Goal: Task Accomplishment & Management: Complete application form

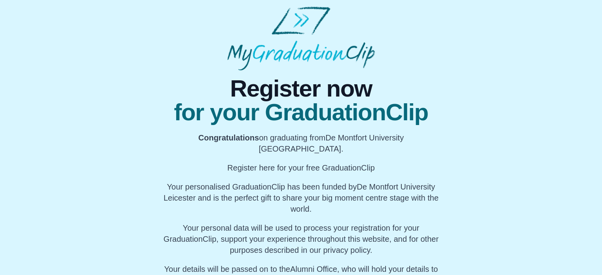
scroll to position [71, 0]
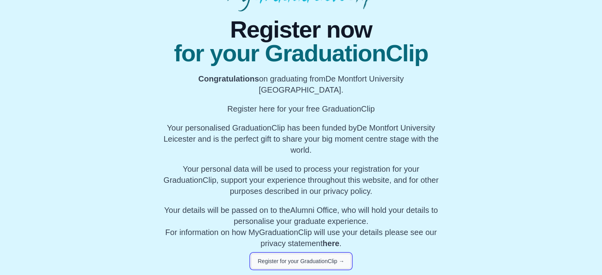
click at [302, 265] on button "Register for your GraduationClip →" at bounding box center [301, 261] width 100 height 15
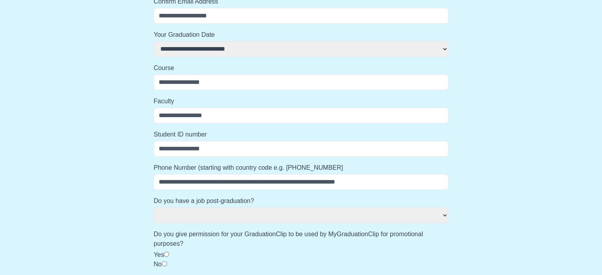
scroll to position [0, 0]
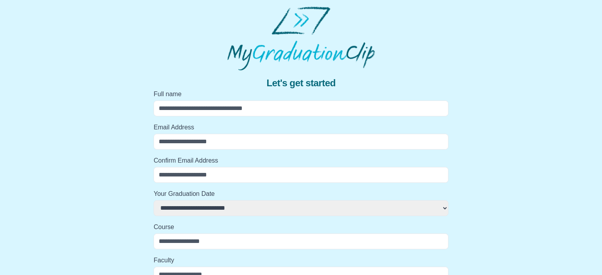
click at [199, 110] on input "Full name" at bounding box center [301, 109] width 295 height 16
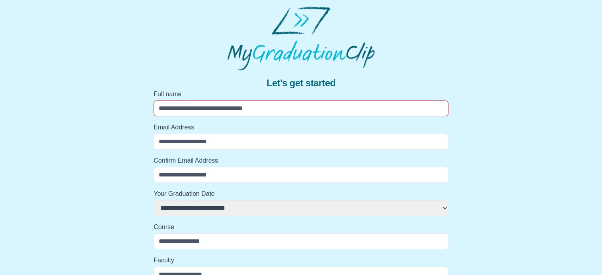
select select
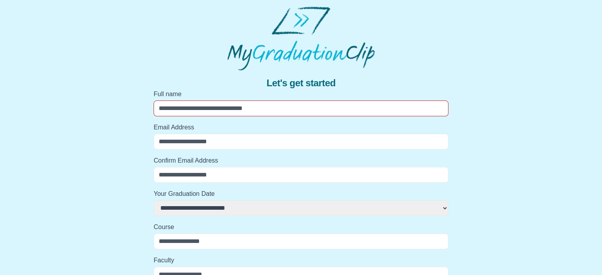
select select
click at [208, 91] on label "Full name" at bounding box center [301, 93] width 295 height 9
click at [208, 101] on input "Full name" at bounding box center [301, 109] width 295 height 16
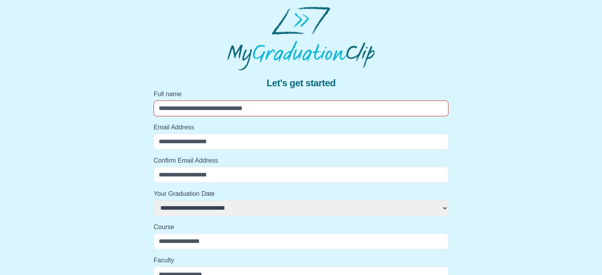
click at [207, 107] on input "Full name" at bounding box center [301, 109] width 295 height 16
type input "*"
select select
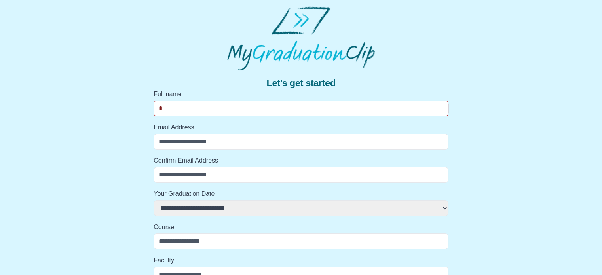
select select
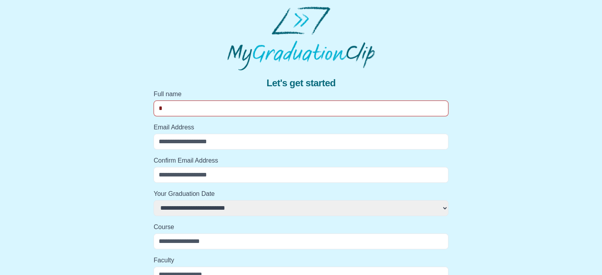
type input "**"
select select
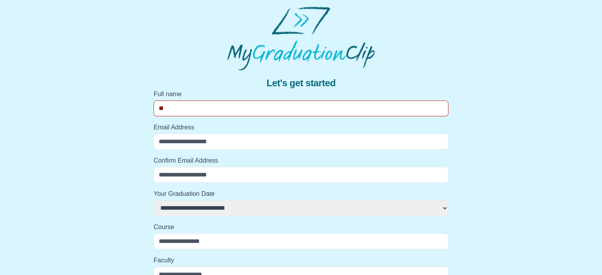
select select
type input "***"
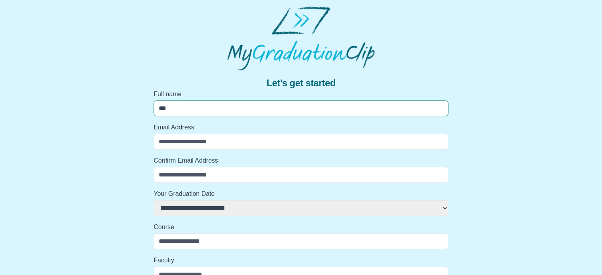
select select
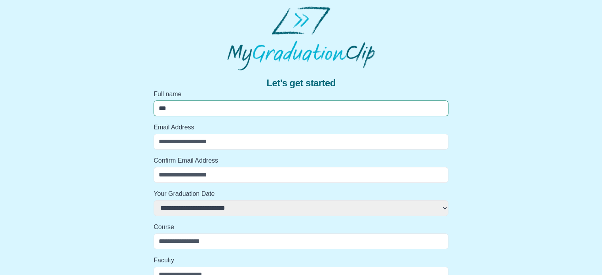
select select
type input "**"
select select
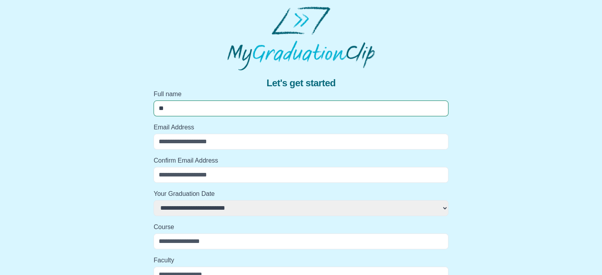
select select
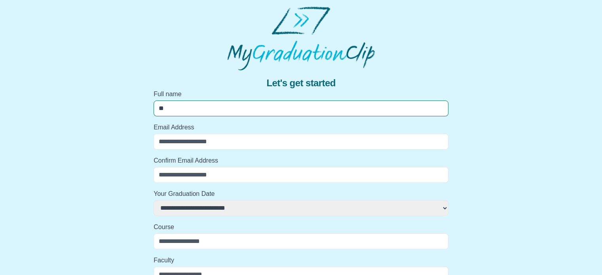
select select
type input "*"
select select
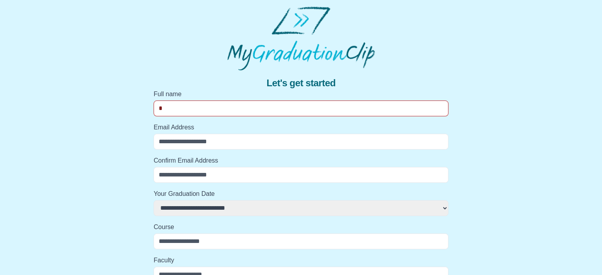
select select
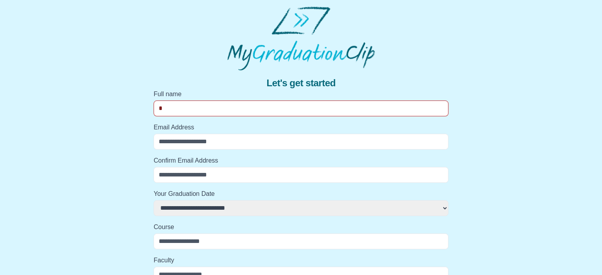
select select
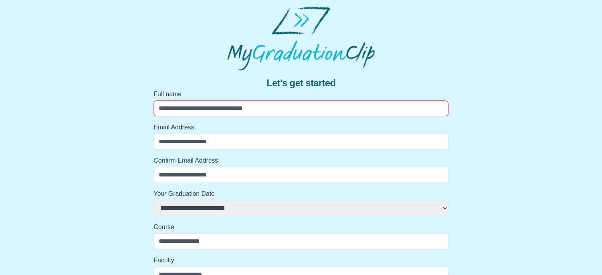
select select
type input "*"
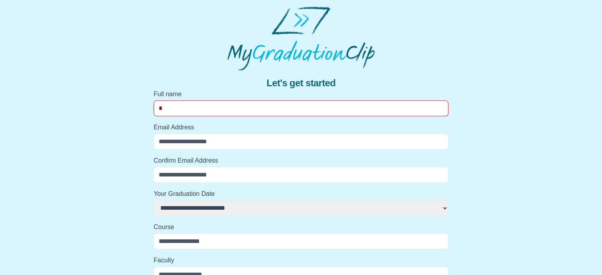
select select
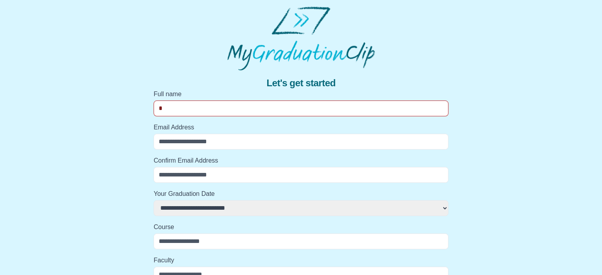
select select
type input "**"
select select
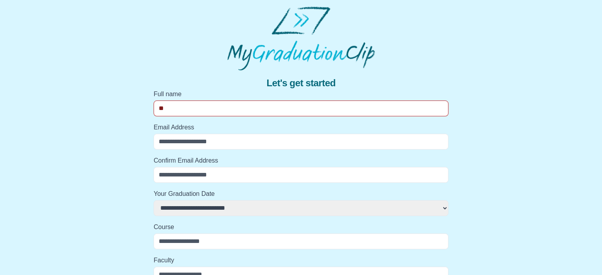
select select
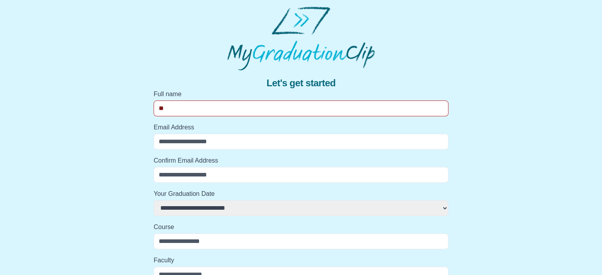
select select
type input "***"
select select
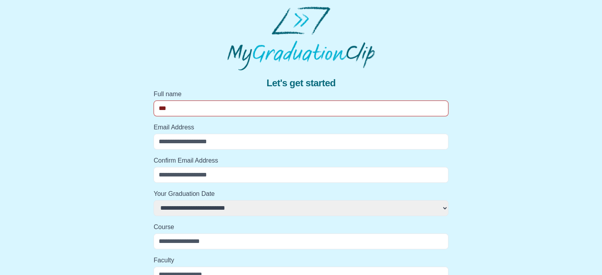
select select
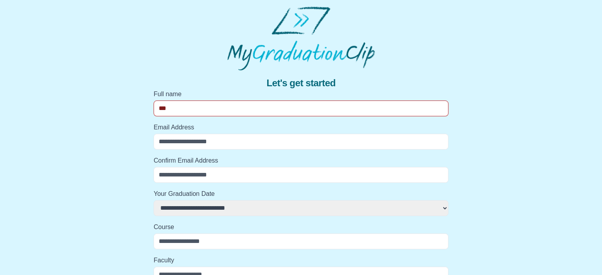
select select
type input "****"
select select
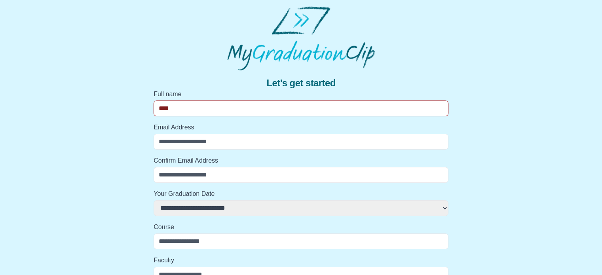
select select
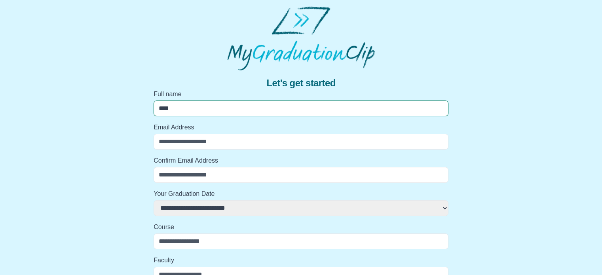
type input "*****"
select select
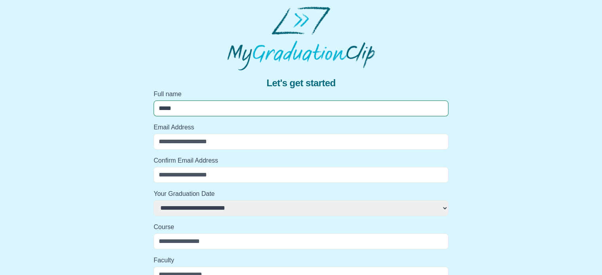
select select
type input "*****"
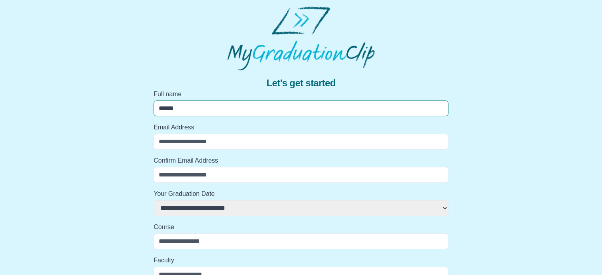
select select
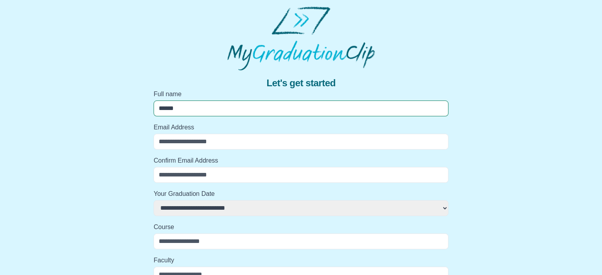
select select
type input "*******"
select select
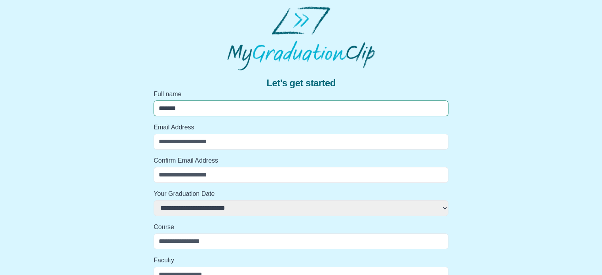
select select
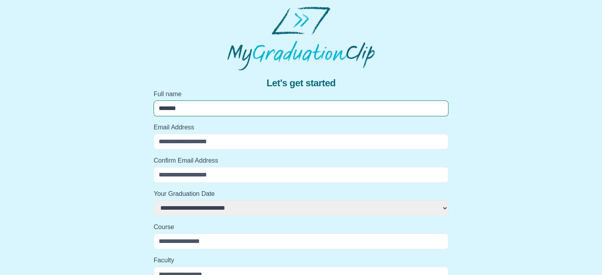
select select
type input "*****"
select select
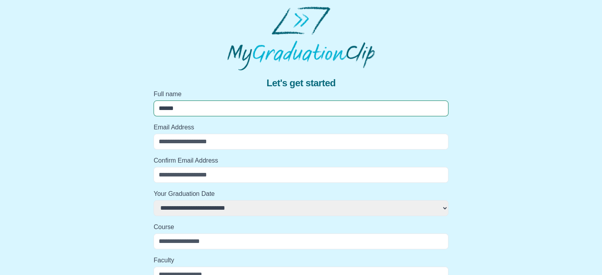
select select
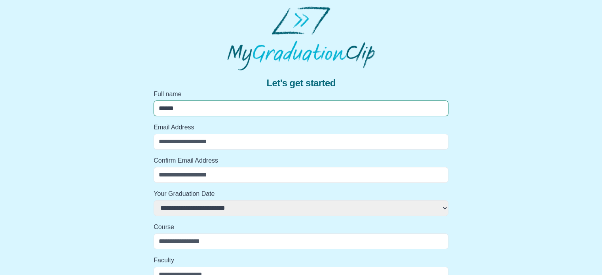
select select
type input "*******"
select select
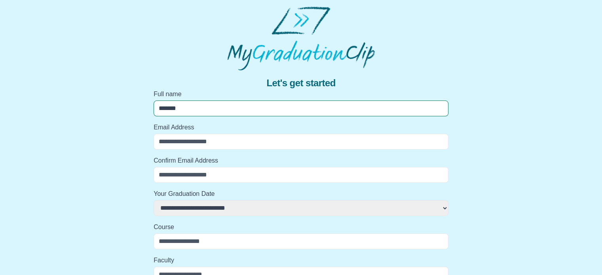
select select
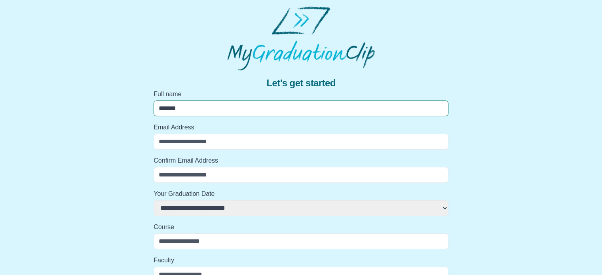
type input "********"
select select
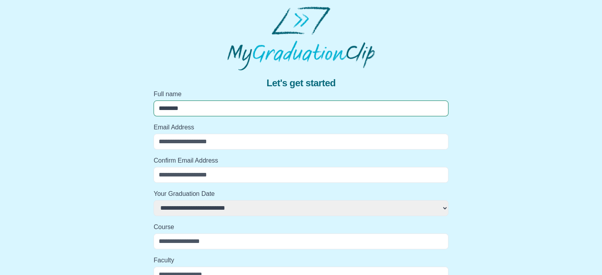
select select
type input "*********"
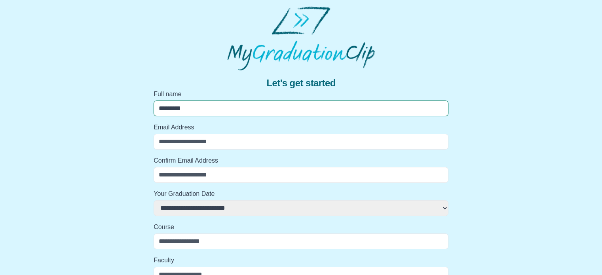
select select
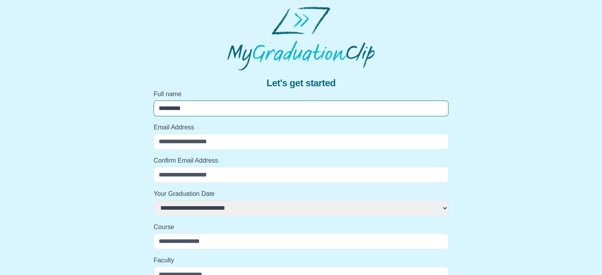
select select
type input "**********"
select select
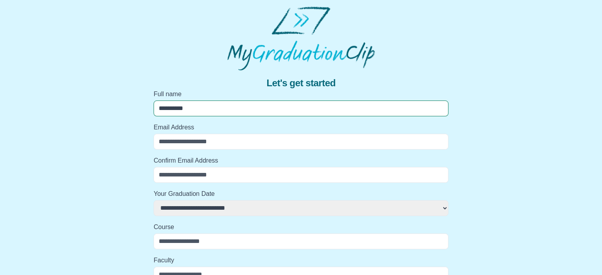
select select
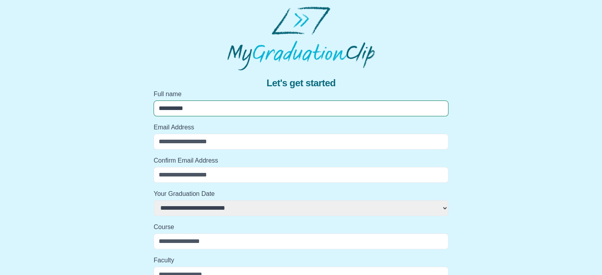
select select
type input "**********"
select select
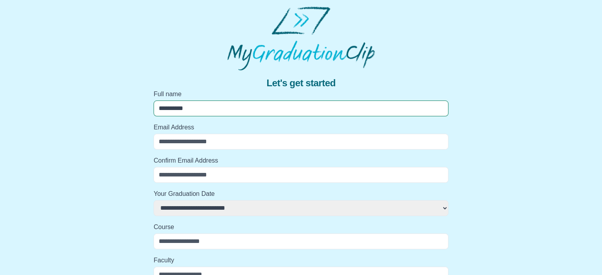
select select
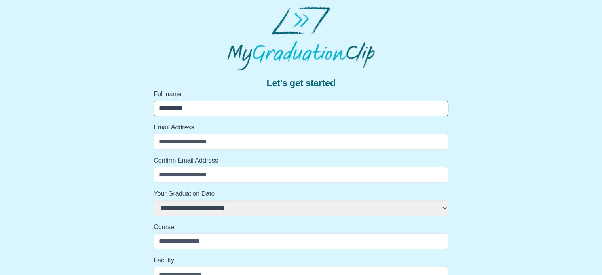
select select
click at [168, 145] on input "Email Address" at bounding box center [301, 142] width 295 height 16
select select
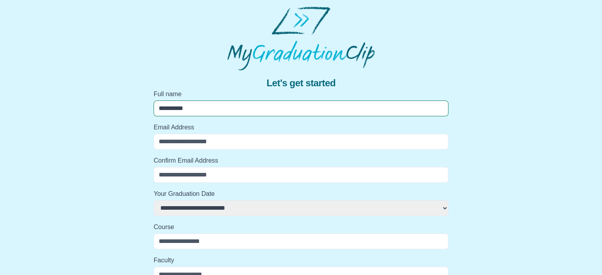
select select
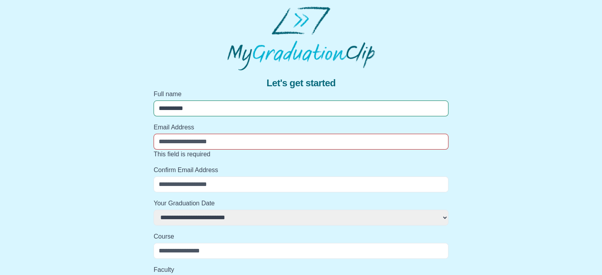
click at [209, 130] on label "Email Address" at bounding box center [301, 127] width 295 height 9
click at [209, 134] on input "Email Address" at bounding box center [301, 142] width 295 height 16
select select
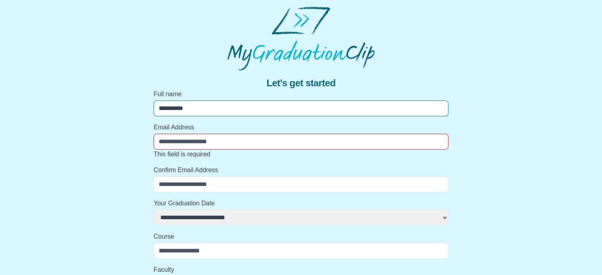
select select
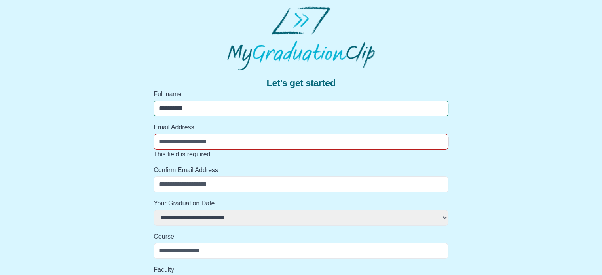
click at [187, 207] on label "Your Graduation Date" at bounding box center [301, 203] width 295 height 9
click at [187, 210] on select "**********" at bounding box center [301, 218] width 295 height 16
select select
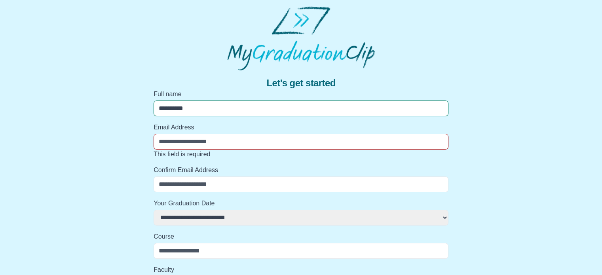
select select
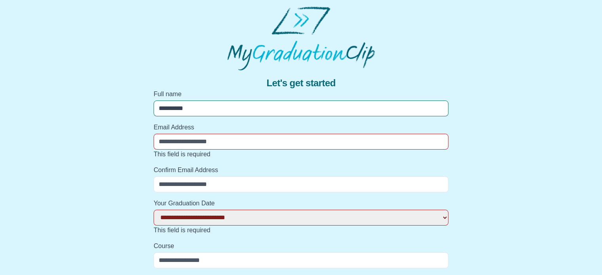
click at [199, 142] on input "Email Address" at bounding box center [301, 142] width 295 height 16
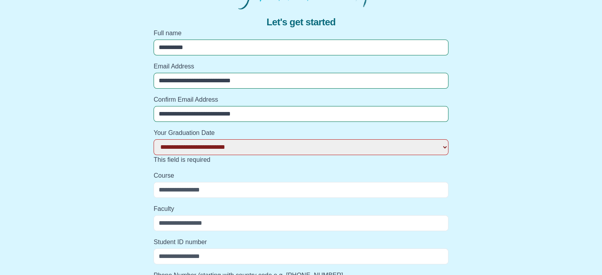
scroll to position [61, 0]
click at [224, 135] on label "Your Graduation Date" at bounding box center [301, 132] width 295 height 9
click at [224, 139] on select "**********" at bounding box center [301, 147] width 295 height 16
click at [154, 139] on select "**********" at bounding box center [301, 147] width 295 height 16
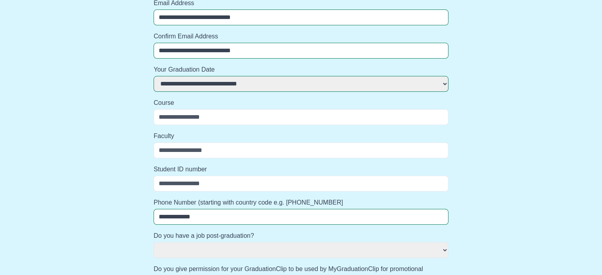
scroll to position [127, 0]
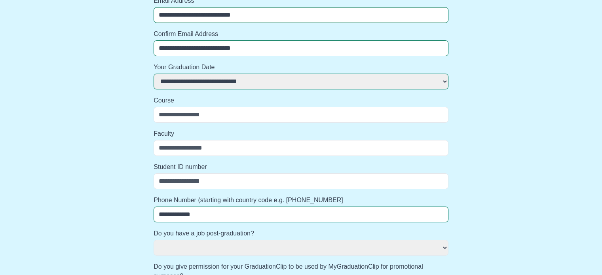
click at [230, 113] on input "Course" at bounding box center [301, 115] width 295 height 16
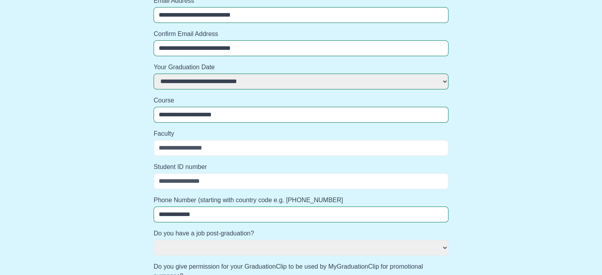
click at [211, 151] on input "Faculty" at bounding box center [301, 148] width 295 height 16
click at [207, 181] on input "Student ID number" at bounding box center [301, 181] width 295 height 16
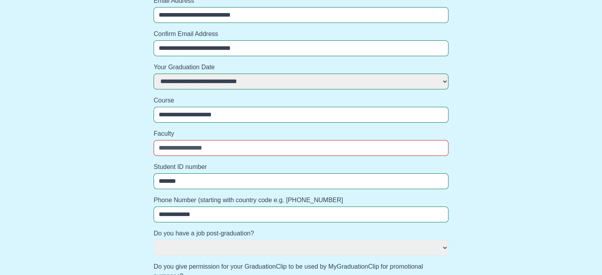
scroll to position [200, 0]
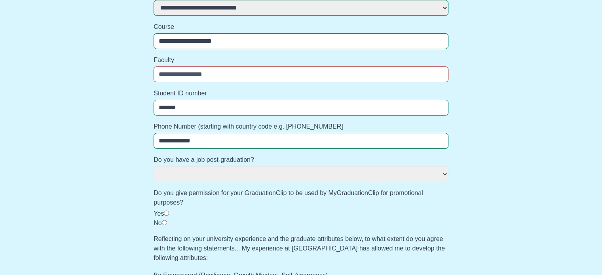
click at [228, 142] on input "**********" at bounding box center [301, 141] width 295 height 16
click at [179, 159] on label "Do you have a job post-graduation?" at bounding box center [301, 159] width 295 height 9
click at [179, 166] on select "*** **" at bounding box center [301, 174] width 295 height 16
click at [197, 172] on select "*** **" at bounding box center [301, 174] width 295 height 16
click at [212, 156] on label "Do you have a job post-graduation?" at bounding box center [301, 159] width 295 height 9
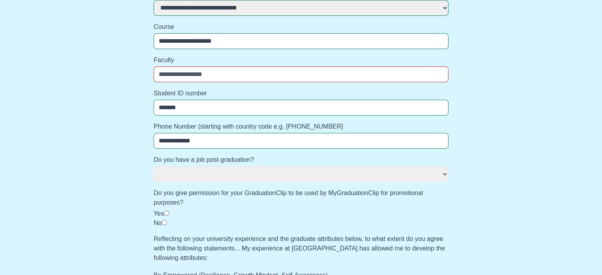
click at [212, 166] on select "*** **" at bounding box center [301, 174] width 295 height 16
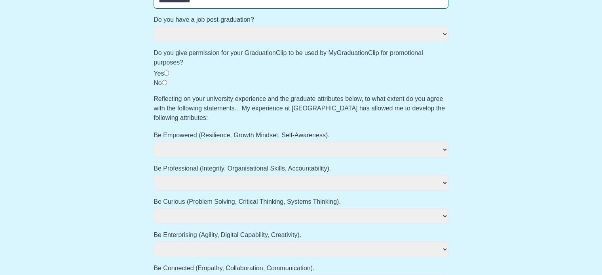
scroll to position [416, 0]
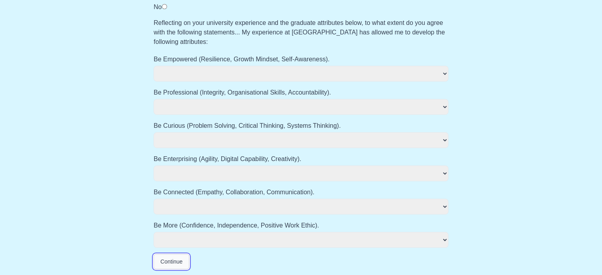
click at [176, 255] on button "Continue" at bounding box center [172, 261] width 36 height 15
click at [176, 256] on button "Continue" at bounding box center [172, 261] width 36 height 15
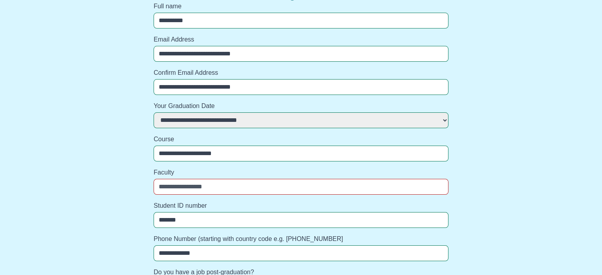
scroll to position [85, 0]
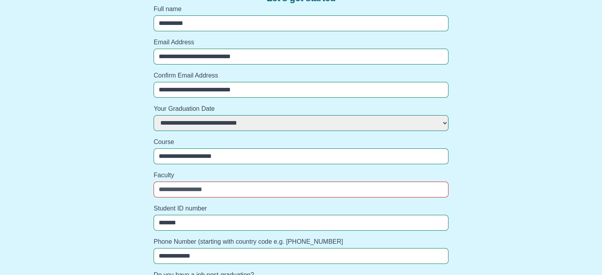
click at [219, 197] on input "Faculty" at bounding box center [301, 190] width 295 height 16
drag, startPoint x: 235, startPoint y: 157, endPoint x: 193, endPoint y: 159, distance: 42.8
click at [193, 159] on input "**********" at bounding box center [301, 156] width 295 height 16
click at [190, 185] on input "Faculty" at bounding box center [301, 190] width 295 height 16
paste input "**********"
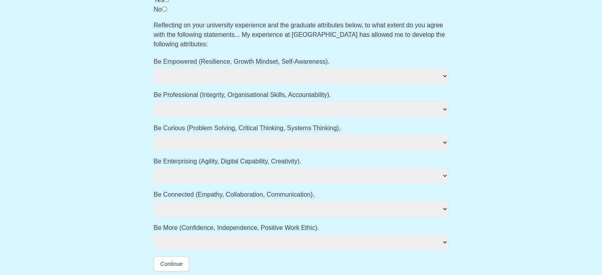
scroll to position [416, 0]
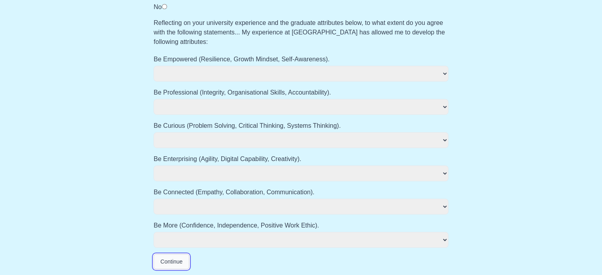
click at [180, 262] on button "Continue" at bounding box center [172, 261] width 36 height 15
click at [198, 247] on select "**********" at bounding box center [301, 240] width 295 height 16
click at [203, 247] on select "**********" at bounding box center [301, 240] width 295 height 16
click at [173, 263] on button "Continue" at bounding box center [172, 261] width 36 height 15
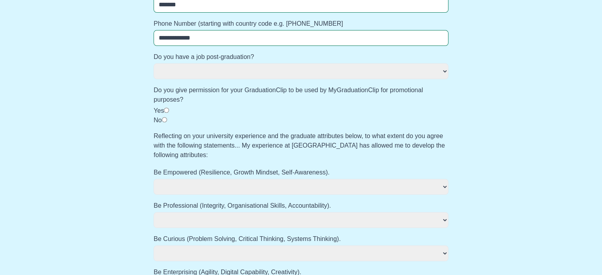
scroll to position [327, 0]
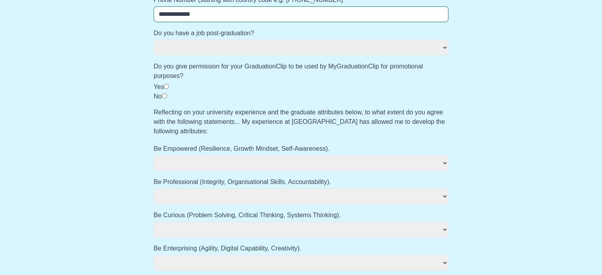
click at [199, 38] on span "Do you have a job post-graduation? *** **" at bounding box center [301, 41] width 295 height 27
click at [202, 44] on select "*** **" at bounding box center [301, 48] width 295 height 16
click at [154, 40] on select "*** **" at bounding box center [301, 48] width 295 height 16
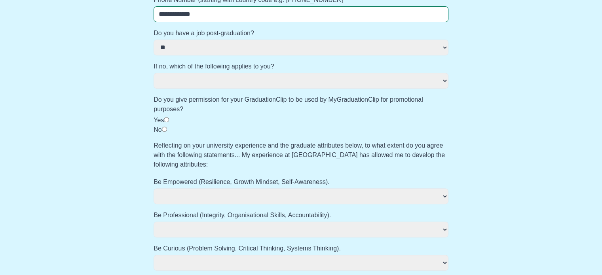
click at [196, 50] on select "*** **" at bounding box center [301, 48] width 295 height 16
click at [186, 98] on label "Do you give permission for your GraduationClip to be used by MyGraduationClip f…" at bounding box center [301, 104] width 295 height 19
click at [204, 85] on select "**********" at bounding box center [301, 81] width 295 height 16
click at [154, 73] on select "**********" at bounding box center [301, 81] width 295 height 16
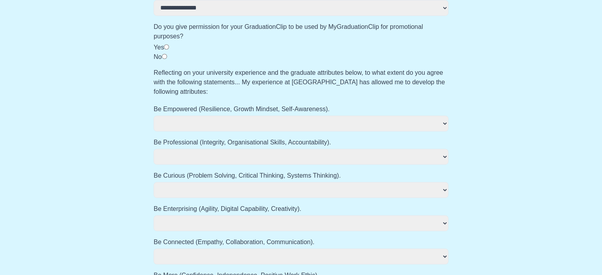
scroll to position [401, 0]
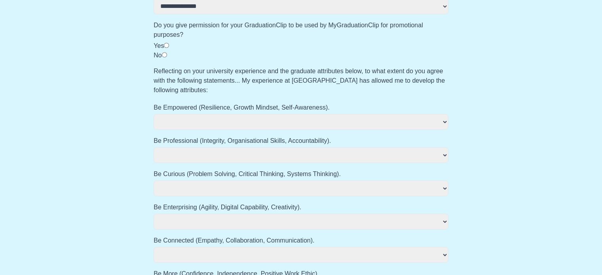
click at [230, 118] on select "**********" at bounding box center [301, 122] width 295 height 16
click at [154, 114] on select "**********" at bounding box center [301, 122] width 295 height 16
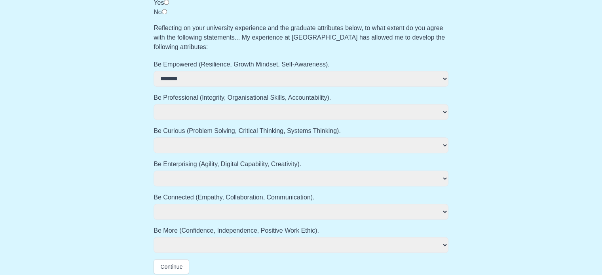
scroll to position [450, 0]
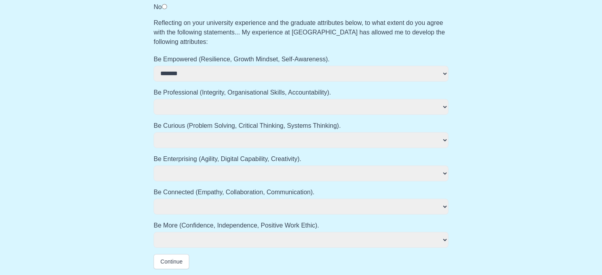
click at [245, 109] on select "**********" at bounding box center [301, 107] width 295 height 16
click at [154, 99] on select "**********" at bounding box center [301, 107] width 295 height 16
click at [227, 143] on select "**********" at bounding box center [301, 140] width 295 height 16
click at [154, 132] on select "**********" at bounding box center [301, 140] width 295 height 16
click at [222, 175] on select "**********" at bounding box center [301, 173] width 295 height 16
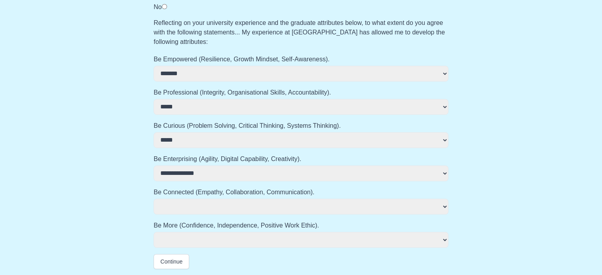
click at [154, 165] on select "**********" at bounding box center [301, 173] width 295 height 16
click at [206, 207] on select "**********" at bounding box center [301, 207] width 295 height 16
click at [154, 199] on select "**********" at bounding box center [301, 207] width 295 height 16
click at [211, 237] on select "**********" at bounding box center [301, 240] width 295 height 16
click at [154, 232] on select "**********" at bounding box center [301, 240] width 295 height 16
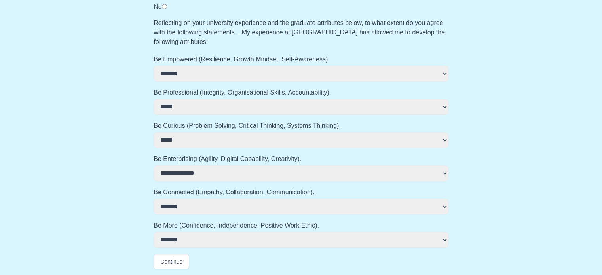
click at [222, 206] on select "**********" at bounding box center [301, 207] width 295 height 16
click at [154, 199] on select "**********" at bounding box center [301, 207] width 295 height 16
click at [162, 260] on button "Continue" at bounding box center [172, 261] width 36 height 15
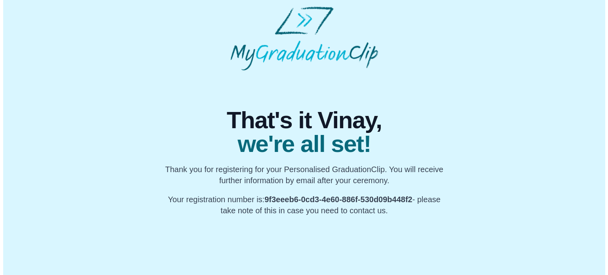
scroll to position [0, 0]
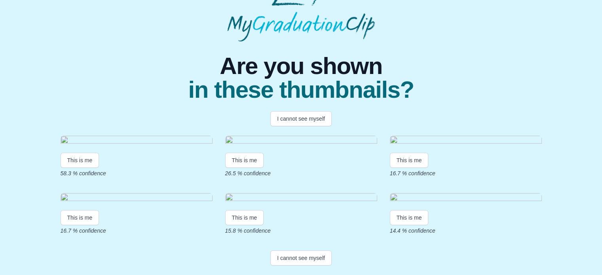
scroll to position [177, 0]
click at [287, 264] on button "I cannot see myself" at bounding box center [300, 257] width 61 height 15
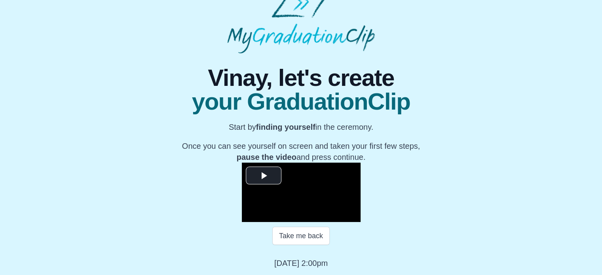
scroll to position [127, 0]
click at [324, 163] on video "Video Player" at bounding box center [301, 192] width 119 height 59
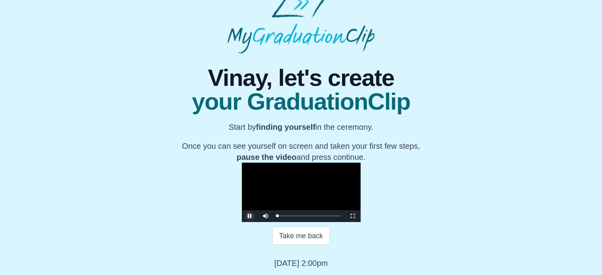
click at [250, 216] on span "Video Player" at bounding box center [250, 216] width 0 height 0
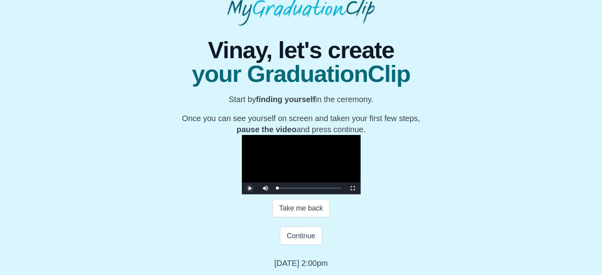
scroll to position [154, 0]
click at [353, 188] on span "Video Player" at bounding box center [353, 188] width 0 height 0
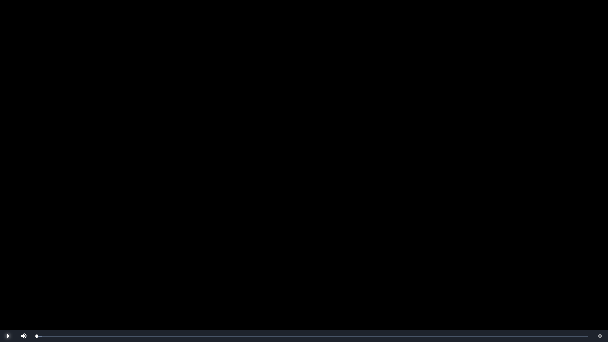
click at [8, 275] on span "Video Player" at bounding box center [8, 336] width 0 height 0
click at [44, 275] on video "Video Player" at bounding box center [304, 171] width 608 height 342
click at [40, 275] on div "0:00:26 Progress : 0%" at bounding box center [38, 336] width 4 height 2
click at [332, 275] on div "Loaded : 0% 0:32:27 0:32:29 Progress : 0%" at bounding box center [312, 336] width 560 height 12
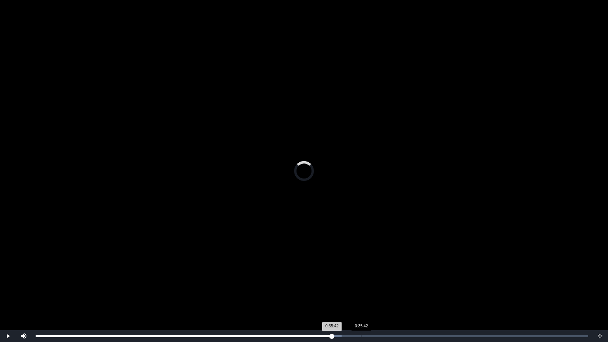
click at [361, 275] on div "Loaded : 0% 0:35:42 0:35:42 Progress : 0%" at bounding box center [312, 336] width 560 height 12
click at [370, 275] on div "Loaded : 0% 0:36:45 0:35:44 Progress : 0%" at bounding box center [312, 336] width 560 height 12
click at [366, 275] on div "Loaded : 0% 0:36:19 0:36:47 Progress : 0%" at bounding box center [312, 336] width 560 height 12
click at [364, 275] on div "0:36:06 Progress : 0%" at bounding box center [201, 336] width 331 height 2
click at [367, 275] on div "0:36:23 Progress : 0%" at bounding box center [202, 336] width 332 height 2
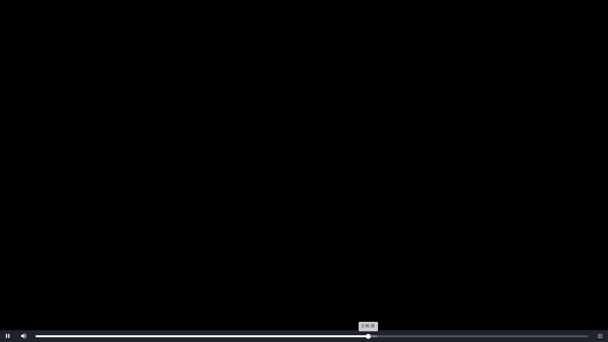
click at [368, 275] on div "0:36:30 Progress : 0%" at bounding box center [202, 336] width 332 height 2
click at [374, 275] on div "Loaded : 0% 0:37:06 0:36:38 Progress : 0%" at bounding box center [312, 336] width 560 height 12
click at [376, 275] on div "0:37:21 Progress : 0%" at bounding box center [206, 336] width 340 height 2
click at [379, 275] on div "Loaded : 0% 0:37:37 0:37:22 Progress : 0%" at bounding box center [312, 336] width 552 height 2
click at [385, 275] on div "Loaded : 0% 0:38:21 0:37:45 Progress : 0%" at bounding box center [312, 336] width 552 height 2
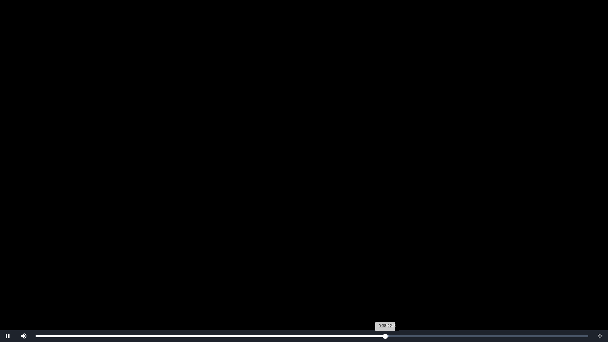
click at [393, 275] on div "Loaded : 0% 0:38:45 0:38:22 Progress : 0%" at bounding box center [312, 336] width 552 height 2
click at [397, 275] on div "0:39:42" at bounding box center [397, 336] width 0 height 2
click at [395, 275] on div "0:39:43 Progress : 0%" at bounding box center [217, 336] width 362 height 2
click at [400, 275] on div "0:39:57 Progress : 0%" at bounding box center [218, 336] width 364 height 2
click at [407, 275] on div "Loaded : 0% 0:40:47 0:40:47 Progress : 0%" at bounding box center [312, 336] width 560 height 12
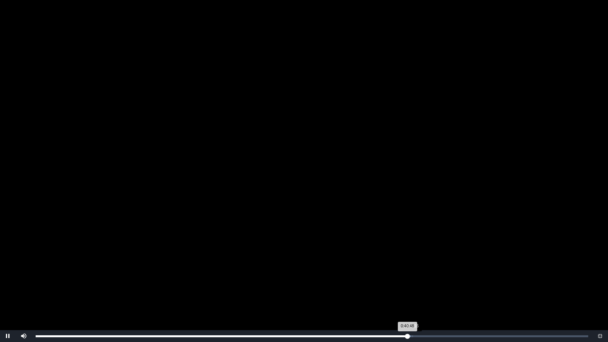
click at [412, 275] on div "Loaded : 0% 0:41:16 0:40:48 Progress : 0%" at bounding box center [312, 336] width 552 height 2
click at [418, 275] on div "0:41:55" at bounding box center [417, 336] width 0 height 2
click at [406, 275] on div "0:40:42" at bounding box center [406, 336] width 0 height 2
click at [410, 275] on div "Loaded : 0% 0:41:08 0:40:41 Progress : 0%" at bounding box center [312, 336] width 552 height 2
click at [405, 275] on div "Loaded : 0% 0:40:45 0:41:09 Progress : 0%" at bounding box center [312, 336] width 552 height 2
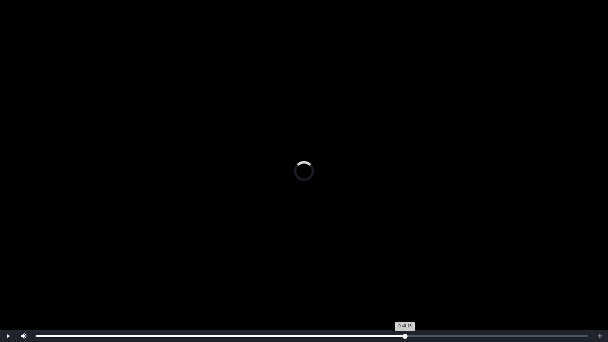
click at [402, 275] on div "0:40:16 Progress : 0%" at bounding box center [220, 336] width 369 height 2
click at [399, 275] on div "0:40:16 Progress : 0%" at bounding box center [219, 336] width 367 height 2
click at [393, 275] on div "Loaded : 0% 0:39:19 0:39:16 Progress : 0%" at bounding box center [312, 336] width 560 height 12
click at [392, 275] on div "0:39:20 Progress : 0%" at bounding box center [215, 336] width 359 height 2
click at [393, 275] on div "0:39:15 Progress : 0%" at bounding box center [214, 336] width 357 height 2
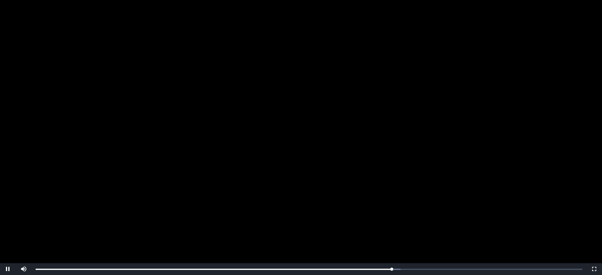
scroll to position [145, 0]
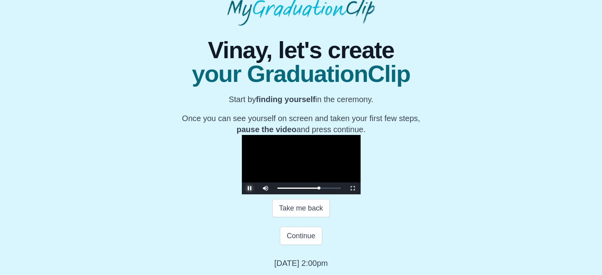
click at [250, 188] on span "Video Player" at bounding box center [250, 188] width 0 height 0
click at [282, 241] on button "Continue" at bounding box center [301, 236] width 42 height 18
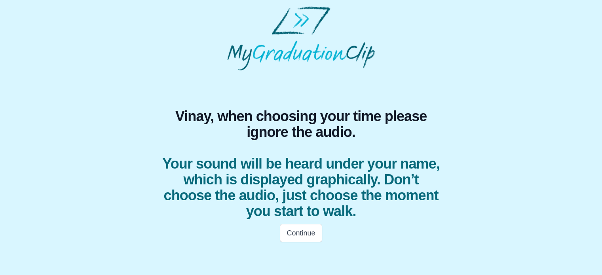
scroll to position [0, 0]
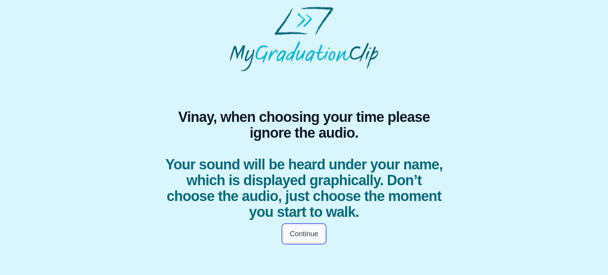
click at [303, 231] on button "Continue" at bounding box center [304, 234] width 42 height 18
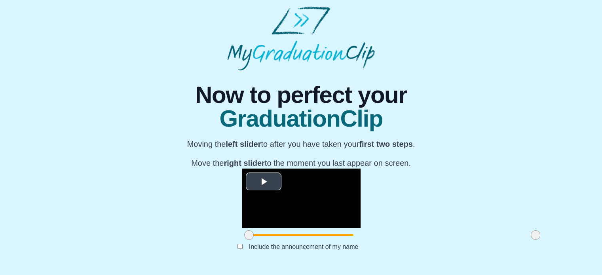
scroll to position [101, 0]
drag, startPoint x: 158, startPoint y: 245, endPoint x: 222, endPoint y: 245, distance: 64.1
click at [308, 240] on span at bounding box center [312, 234] width 9 height 9
click at [309, 237] on span at bounding box center [313, 234] width 9 height 9
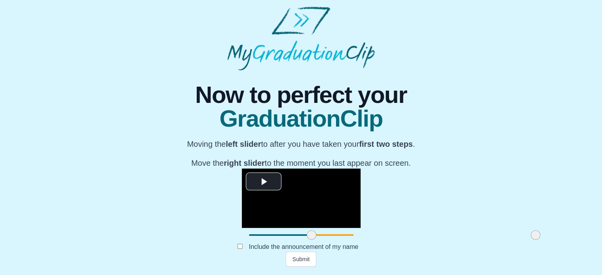
drag, startPoint x: 440, startPoint y: 237, endPoint x: 459, endPoint y: 242, distance: 19.6
click at [459, 242] on div "**********" at bounding box center [300, 168] width 589 height 196
click at [305, 261] on button "Submit" at bounding box center [301, 259] width 31 height 15
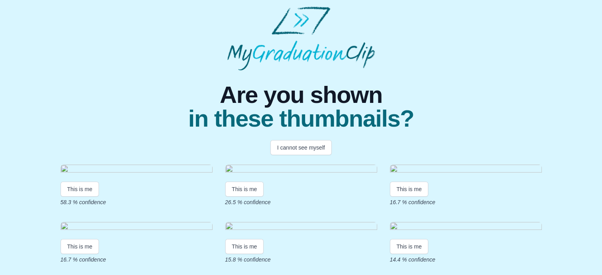
scroll to position [177, 0]
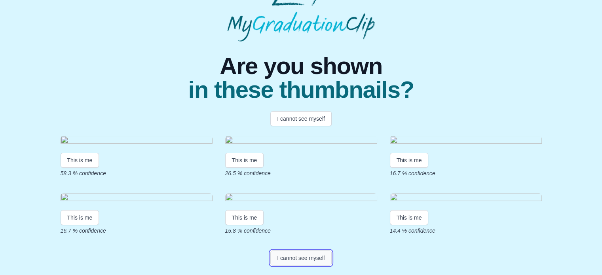
click at [293, 258] on button "I cannot see myself" at bounding box center [300, 257] width 61 height 15
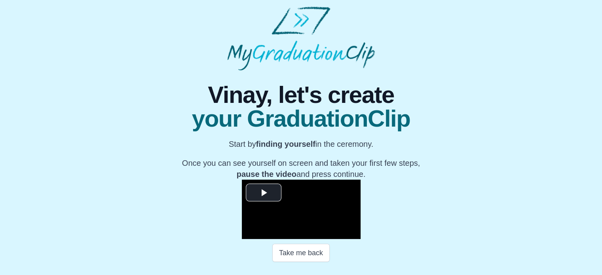
scroll to position [127, 0]
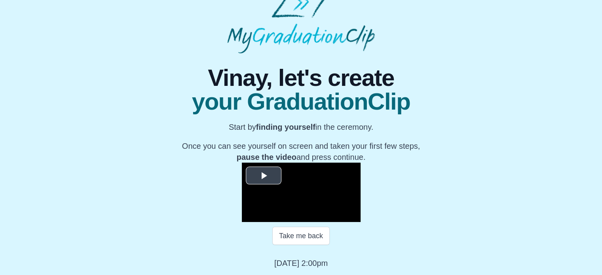
click at [264, 175] on span "Video Player" at bounding box center [264, 175] width 0 height 0
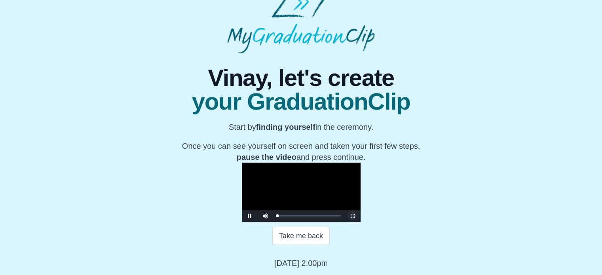
click at [353, 216] on span "Video Player" at bounding box center [353, 216] width 0 height 0
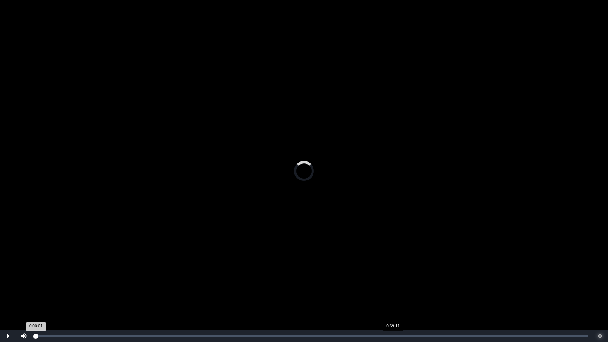
click at [393, 275] on div "Loaded : 0% 0:39:11 0:00:01 Progress : 0%" at bounding box center [312, 336] width 560 height 12
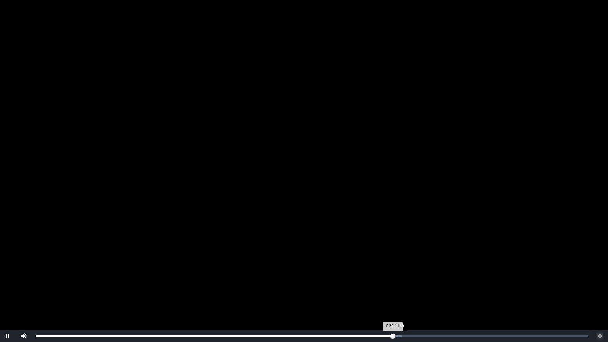
click at [398, 275] on div "Loaded : 0% 0:39:39 0:39:11 Progress : 0%" at bounding box center [312, 336] width 552 height 2
click at [396, 275] on div "0:39:51 Progress : 0%" at bounding box center [217, 336] width 363 height 2
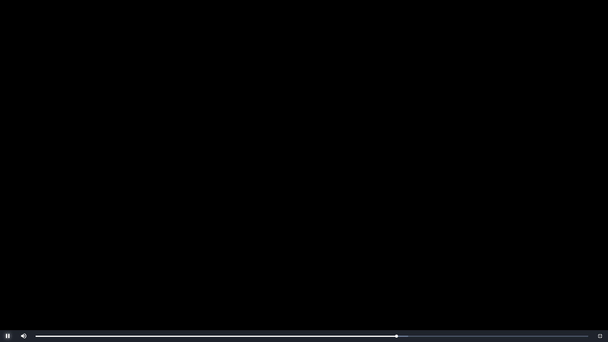
click at [8, 275] on span "Video Player" at bounding box center [8, 336] width 0 height 0
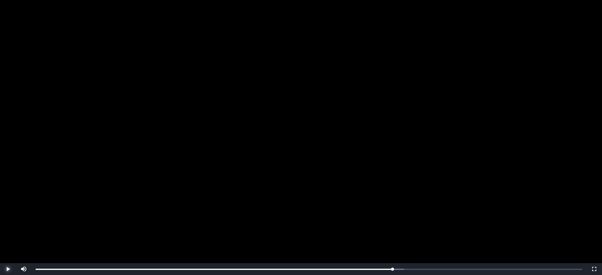
scroll to position [154, 0]
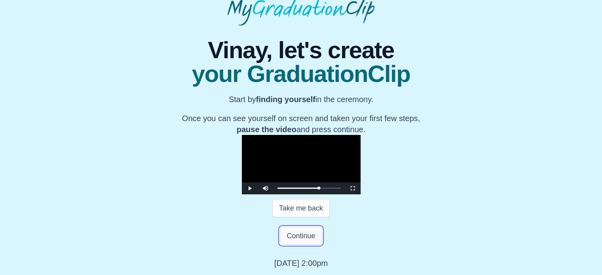
click at [295, 240] on button "Continue" at bounding box center [301, 236] width 42 height 18
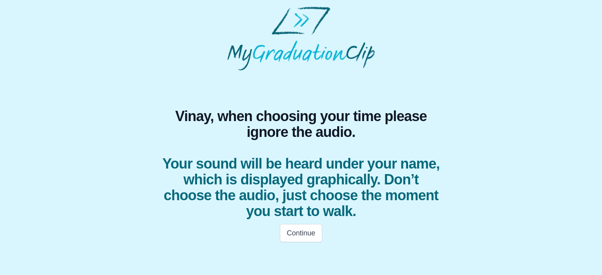
scroll to position [0, 0]
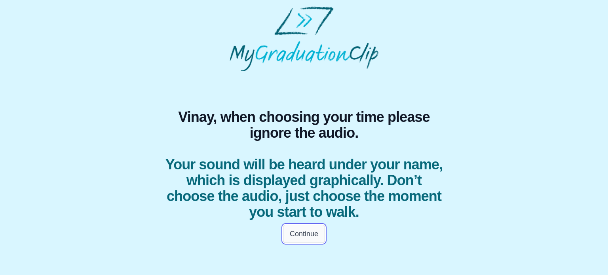
click at [293, 229] on button "Continue" at bounding box center [304, 234] width 42 height 18
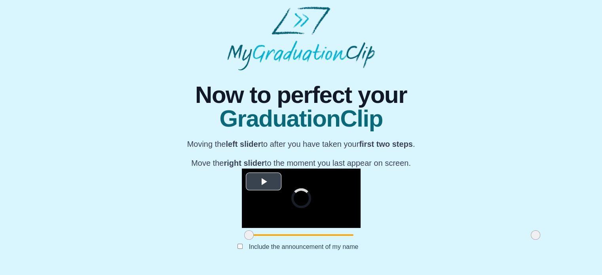
scroll to position [108, 0]
drag, startPoint x: 155, startPoint y: 234, endPoint x: 228, endPoint y: 236, distance: 73.2
click at [317, 236] on span at bounding box center [321, 234] width 9 height 9
drag, startPoint x: 445, startPoint y: 239, endPoint x: 453, endPoint y: 240, distance: 8.4
click at [453, 240] on div "**********" at bounding box center [300, 168] width 589 height 196
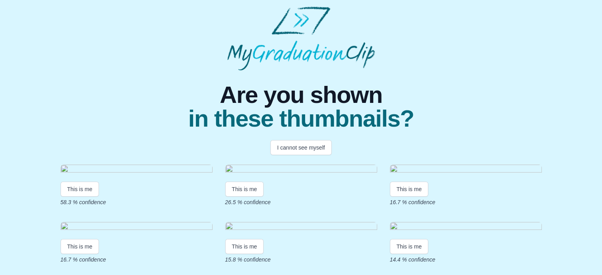
scroll to position [177, 0]
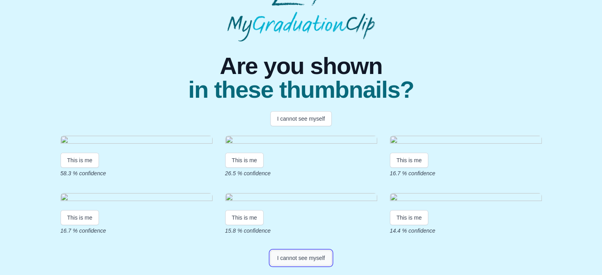
click at [313, 263] on button "I cannot see myself" at bounding box center [300, 257] width 61 height 15
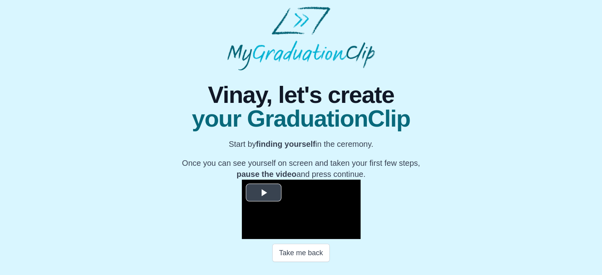
scroll to position [127, 0]
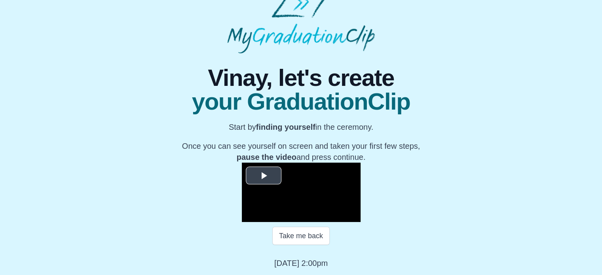
click at [264, 175] on span "Video Player" at bounding box center [264, 175] width 0 height 0
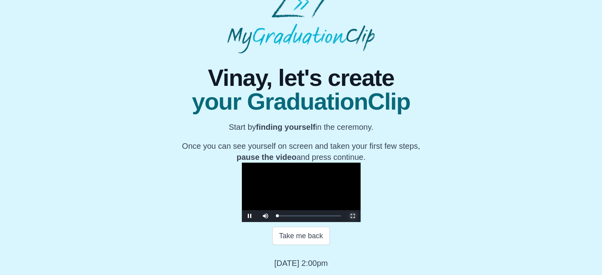
click at [353, 216] on span "Video Player" at bounding box center [353, 216] width 0 height 0
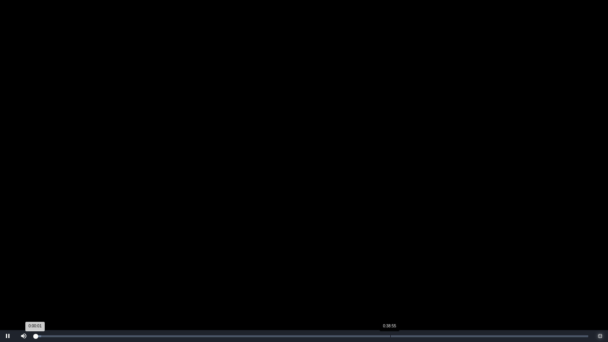
click at [392, 275] on div "Loaded : 0% 0:38:55 0:00:01 Progress : 0%" at bounding box center [312, 336] width 560 height 12
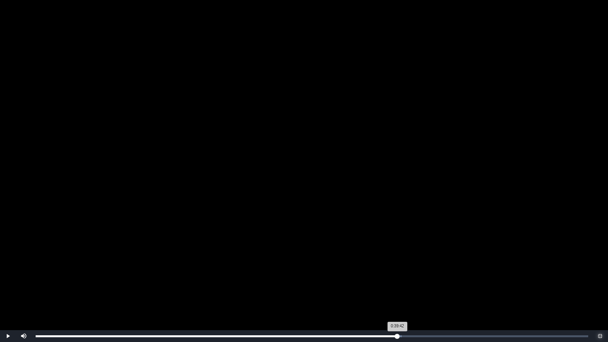
click at [397, 275] on div "Loaded : 0% 0:39:39 0:39:42 Progress : 0%" at bounding box center [312, 336] width 560 height 12
click at [396, 275] on div "0:39:43 Progress : 0%" at bounding box center [217, 336] width 362 height 2
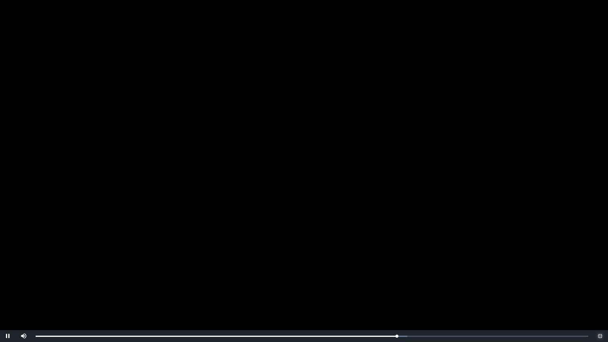
click at [592, 275] on button "Non-Fullscreen" at bounding box center [600, 336] width 16 height 12
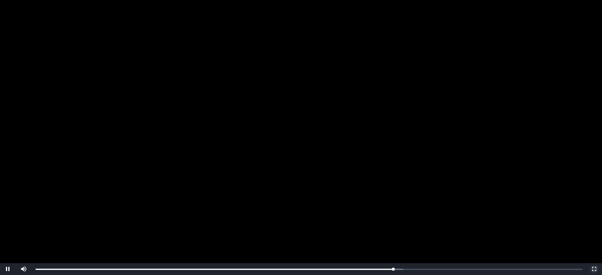
scroll to position [154, 0]
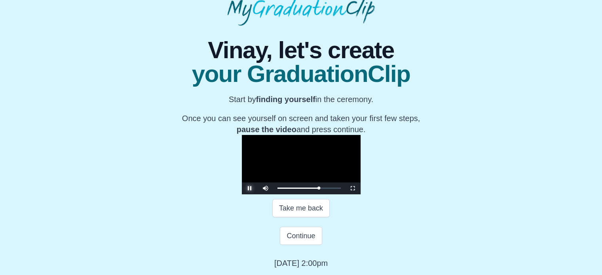
click at [250, 188] on span "Video Player" at bounding box center [250, 188] width 0 height 0
click at [302, 233] on button "Continue" at bounding box center [301, 236] width 42 height 18
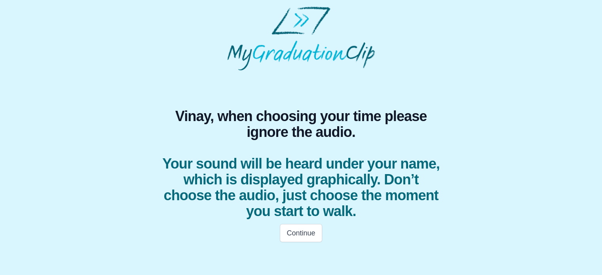
scroll to position [0, 0]
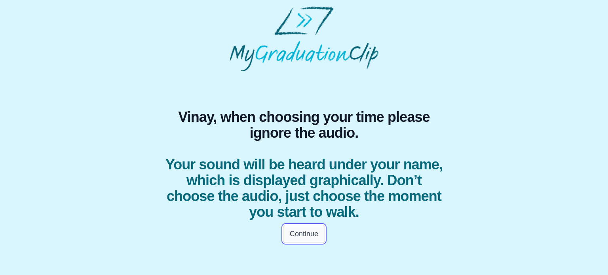
click at [299, 234] on button "Continue" at bounding box center [304, 234] width 42 height 18
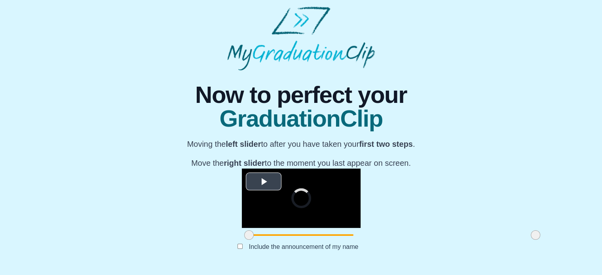
scroll to position [108, 0]
click at [242, 169] on video "Video Player" at bounding box center [301, 198] width 119 height 59
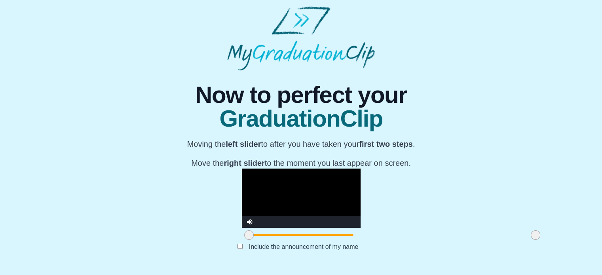
drag, startPoint x: 157, startPoint y: 238, endPoint x: 136, endPoint y: 242, distance: 20.9
click at [136, 242] on div "**********" at bounding box center [300, 168] width 589 height 196
drag, startPoint x: 445, startPoint y: 237, endPoint x: 389, endPoint y: 239, distance: 55.4
click at [475, 239] on span at bounding box center [479, 234] width 9 height 9
click at [242, 169] on video "Video Player" at bounding box center [301, 198] width 119 height 59
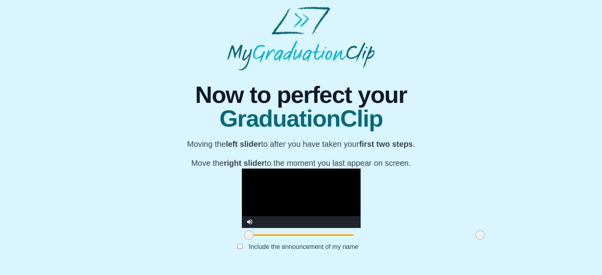
click at [242, 202] on video "Video Player" at bounding box center [301, 198] width 119 height 59
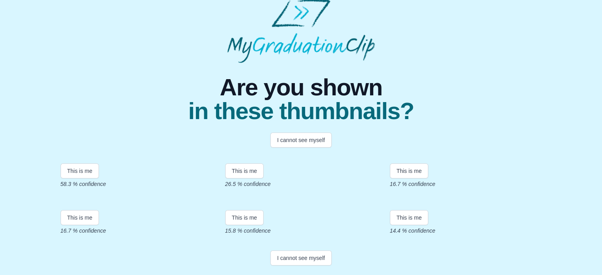
scroll to position [177, 0]
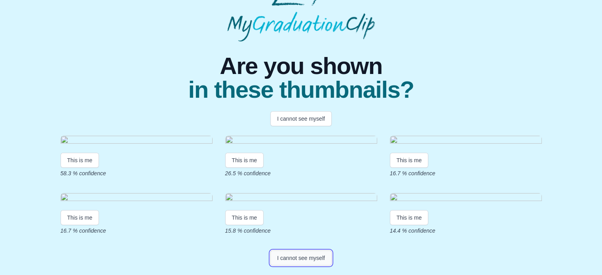
click at [291, 264] on button "I cannot see myself" at bounding box center [300, 257] width 61 height 15
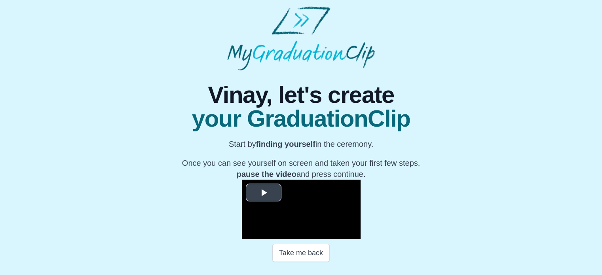
scroll to position [127, 0]
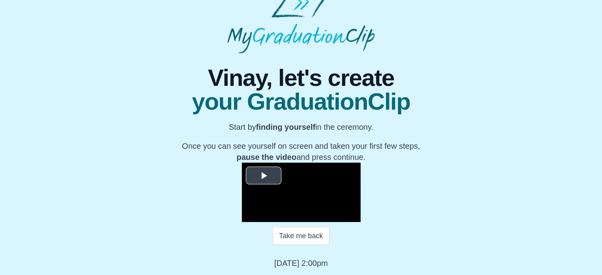
click at [264, 175] on span "Video Player" at bounding box center [264, 175] width 0 height 0
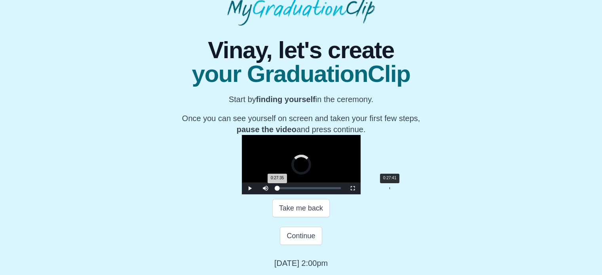
click at [298, 194] on div "Loaded : 0% 0:27:41 0:27:35 Progress : 0%" at bounding box center [308, 188] width 71 height 12
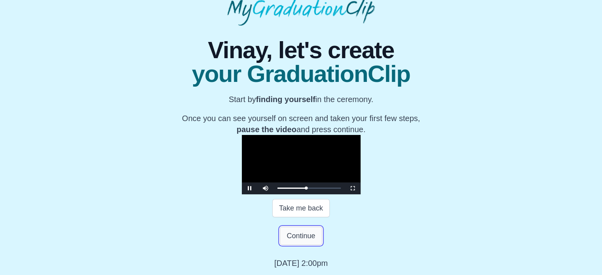
click at [298, 232] on button "Continue" at bounding box center [301, 236] width 42 height 18
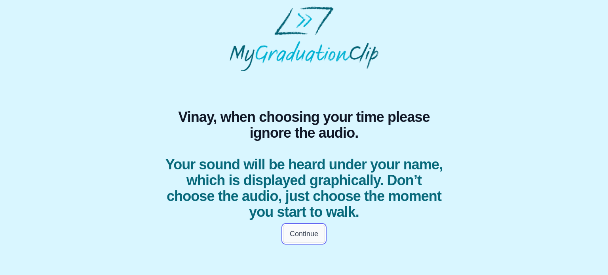
click at [305, 227] on button "Continue" at bounding box center [304, 234] width 42 height 18
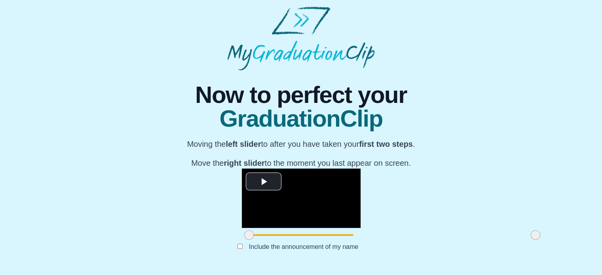
scroll to position [108, 0]
click at [264, 181] on span "Video Player" at bounding box center [264, 181] width 0 height 0
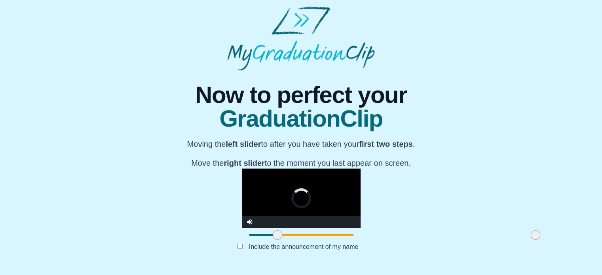
drag, startPoint x: 155, startPoint y: 239, endPoint x: 192, endPoint y: 242, distance: 36.5
click at [270, 242] on div at bounding box center [277, 235] width 14 height 14
drag, startPoint x: 438, startPoint y: 238, endPoint x: 359, endPoint y: 239, distance: 79.2
click at [449, 239] on div at bounding box center [456, 235] width 14 height 14
drag, startPoint x: 408, startPoint y: 240, endPoint x: 436, endPoint y: 240, distance: 28.1
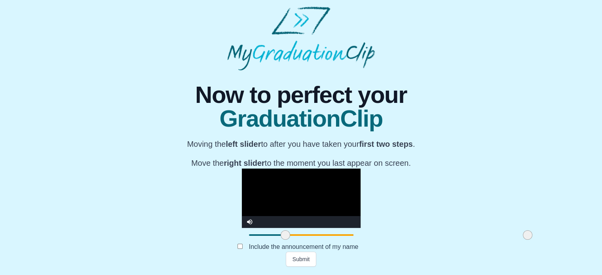
click at [523, 240] on span at bounding box center [527, 234] width 9 height 9
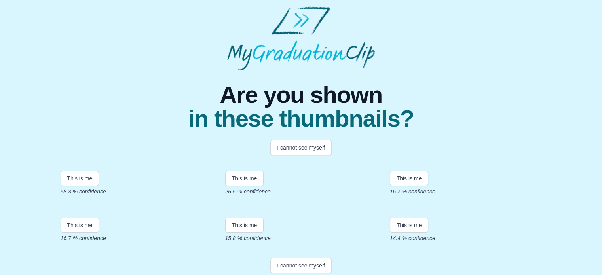
scroll to position [177, 0]
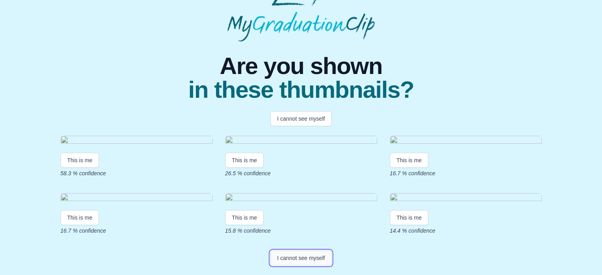
click at [283, 257] on button "I cannot see myself" at bounding box center [300, 257] width 61 height 15
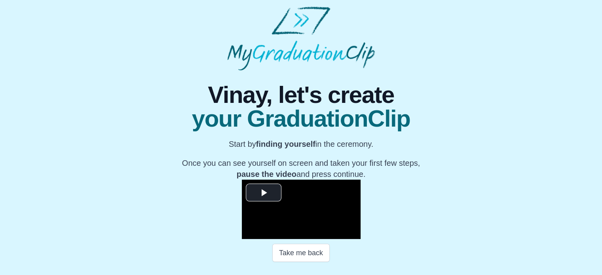
scroll to position [127, 0]
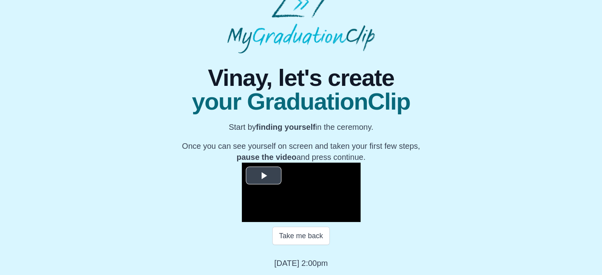
click at [264, 175] on span "Video Player" at bounding box center [264, 175] width 0 height 0
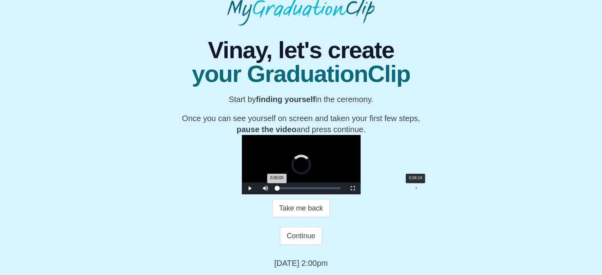
click at [324, 194] on div "Loaded : 0% 0:34:14 0:00:00 Progress : 0%" at bounding box center [308, 188] width 71 height 12
click at [353, 188] on span "Video Player" at bounding box center [353, 188] width 0 height 0
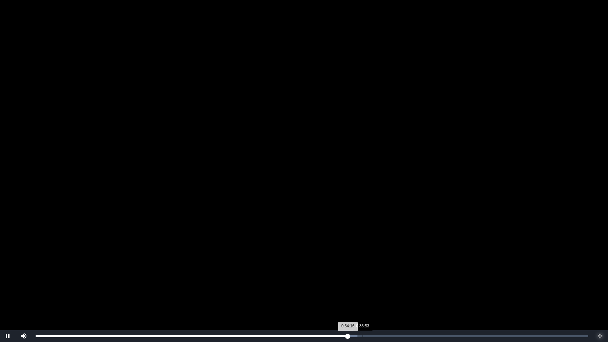
click at [359, 275] on div "Loaded : 0% 0:35:53 0:34:16 Progress : 0%" at bounding box center [312, 336] width 560 height 12
click at [376, 275] on div "Loaded : 0% 0:36:34 0:35:29 Progress : 0%" at bounding box center [312, 336] width 560 height 12
click at [375, 275] on div "0:37:19 Progress : 0%" at bounding box center [206, 336] width 340 height 2
click at [383, 275] on div "Loaded : 0% 0:37:45 0:37:14 Progress : 0%" at bounding box center [312, 336] width 552 height 2
click at [391, 275] on div "Loaded : 0% 0:38:58 0:38:06 Progress : 0%" at bounding box center [312, 336] width 560 height 12
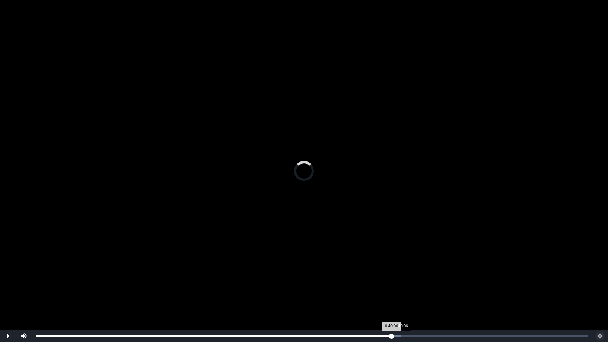
click at [401, 275] on div "Loaded : 0% 0:40:06 0:40:06 Progress : 0%" at bounding box center [312, 336] width 560 height 12
click at [406, 275] on div "Loaded : 0% 0:40:37 0:40:06 Progress : 0%" at bounding box center [312, 336] width 552 height 2
click at [390, 275] on div "Loaded : 0% 0:39:00 0:40:37 Progress : 0%" at bounding box center [312, 336] width 560 height 12
click at [382, 275] on div "Loaded : 0% 0:38:06 0:38:53 Progress : 0%" at bounding box center [312, 336] width 560 height 12
click at [375, 275] on div "Loaded : 0% 0:37:21 0:38:01 Progress : 0%" at bounding box center [312, 336] width 560 height 12
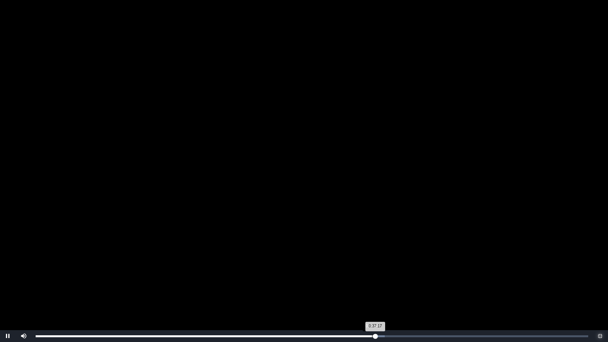
click at [369, 275] on div "0:37:17 Progress : 0%" at bounding box center [206, 336] width 340 height 2
click at [365, 275] on div "Loaded : 0% 0:36:11 0:36:11 Progress : 0%" at bounding box center [312, 336] width 560 height 12
click at [372, 275] on div "Loaded : 0% 0:36:47 0:36:11 Progress : 0%" at bounding box center [312, 336] width 552 height 2
click at [376, 275] on div "Loaded : 0% 0:37:19 0:37:19 Progress : 0%" at bounding box center [312, 336] width 560 height 12
click at [376, 275] on div "0:37:20 Progress : 0%" at bounding box center [206, 336] width 340 height 2
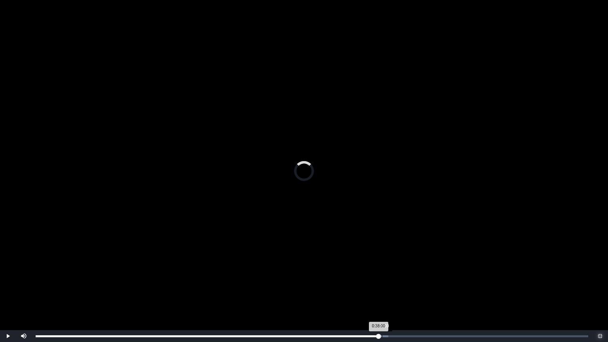
click at [382, 275] on div "Loaded : 0% 0:38:00 0:38:00 Progress : 0%" at bounding box center [312, 336] width 560 height 12
click at [385, 275] on div "Loaded : 0% 0:38:13 0:38:01 Progress : 0%" at bounding box center [312, 336] width 552 height 2
click at [389, 275] on div "Loaded : 0% 0:38:47 0:38:47 Progress : 0%" at bounding box center [312, 336] width 552 height 2
click at [393, 275] on div "Loaded : 0% 0:39:11 0:38:48 Progress : 0%" at bounding box center [312, 336] width 552 height 2
click at [393, 275] on div "0:39:12 Progress : 0%" at bounding box center [214, 336] width 357 height 2
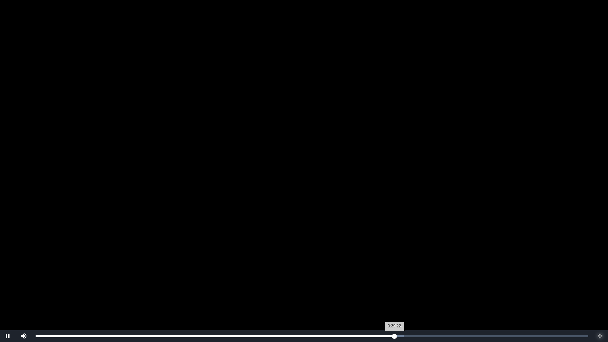
click at [394, 275] on div "0:39:22 Progress : 0%" at bounding box center [215, 336] width 359 height 2
click at [395, 275] on div "0:39:25 Progress : 0%" at bounding box center [215, 336] width 359 height 2
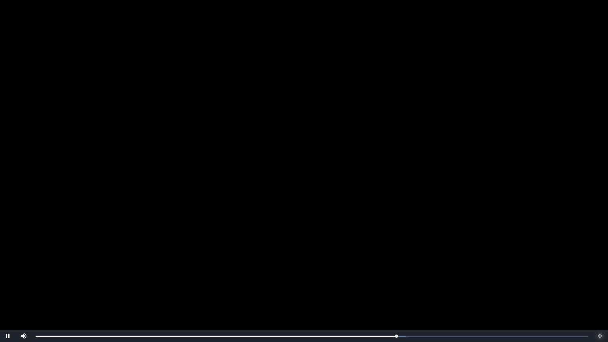
click at [592, 275] on button "Non-Fullscreen" at bounding box center [600, 336] width 16 height 12
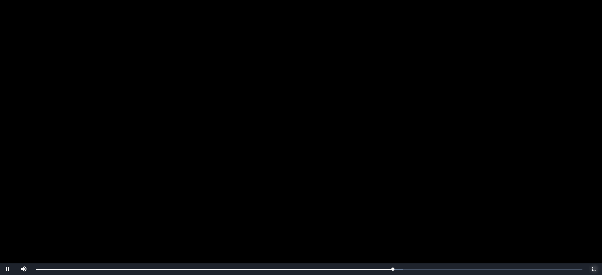
scroll to position [154, 0]
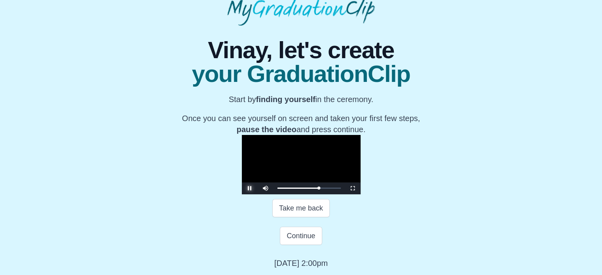
click at [250, 188] on span "Video Player" at bounding box center [250, 188] width 0 height 0
click at [299, 231] on button "Continue" at bounding box center [301, 236] width 42 height 18
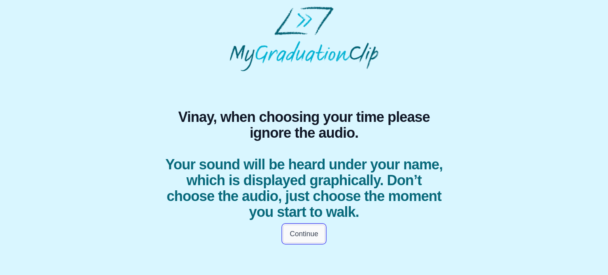
click at [298, 240] on button "Continue" at bounding box center [304, 234] width 42 height 18
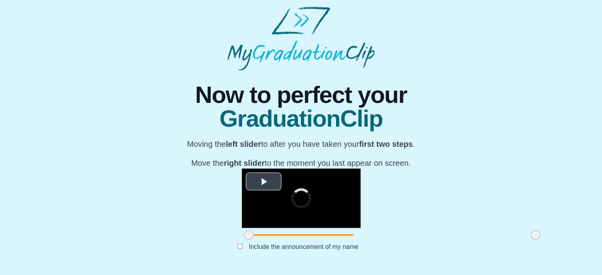
scroll to position [108, 0]
click at [264, 181] on span "Video Player" at bounding box center [264, 181] width 0 height 0
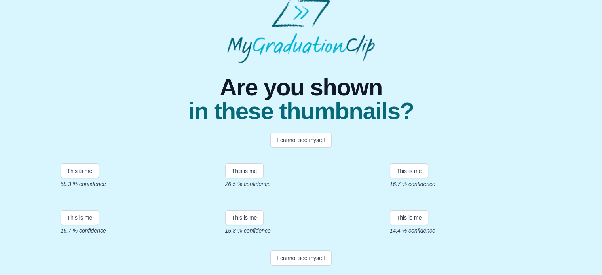
scroll to position [177, 0]
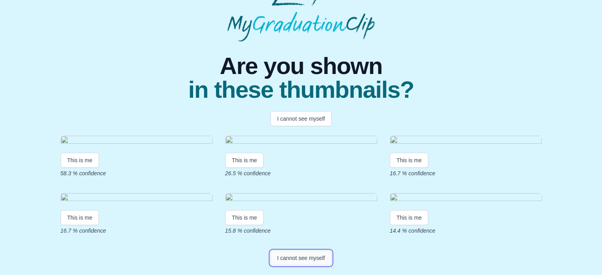
click at [319, 259] on button "I cannot see myself" at bounding box center [300, 257] width 61 height 15
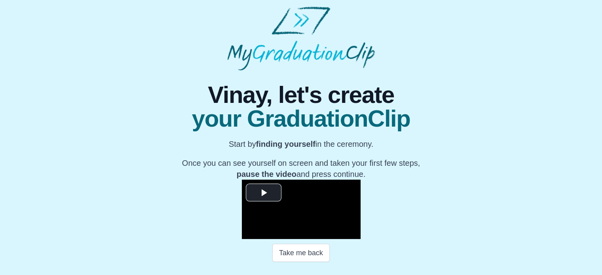
scroll to position [127, 0]
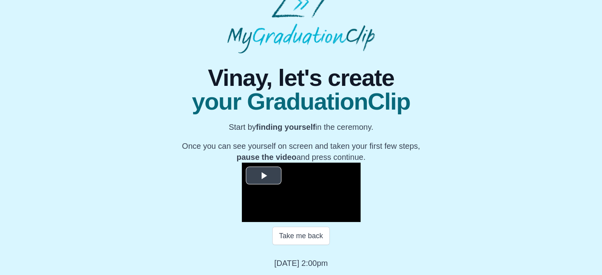
click at [264, 175] on span "Video Player" at bounding box center [264, 175] width 0 height 0
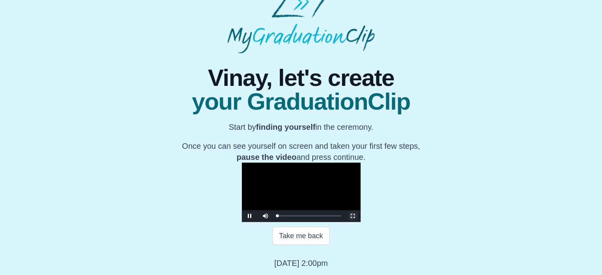
click at [353, 216] on span "Video Player" at bounding box center [353, 216] width 0 height 0
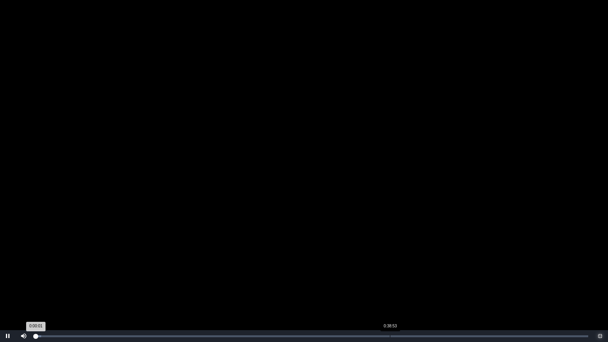
click at [390, 275] on div "0:38:53" at bounding box center [390, 336] width 0 height 2
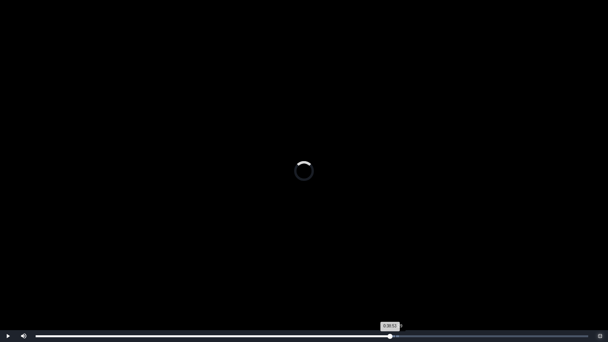
click at [395, 275] on div "Loaded : 0% 0:39:29 0:38:53 Progress : 0%" at bounding box center [312, 336] width 560 height 12
click at [400, 275] on div "Loaded : 0% 0:39:55 0:39:58 Progress : 0%" at bounding box center [312, 336] width 552 height 2
click at [397, 275] on div "0:39:42 Progress : 0%" at bounding box center [217, 336] width 362 height 2
click at [397, 275] on div "0:39:43 Progress : 0%" at bounding box center [217, 336] width 362 height 2
click at [394, 275] on div "0:39:42 Progress : 0%" at bounding box center [217, 336] width 362 height 2
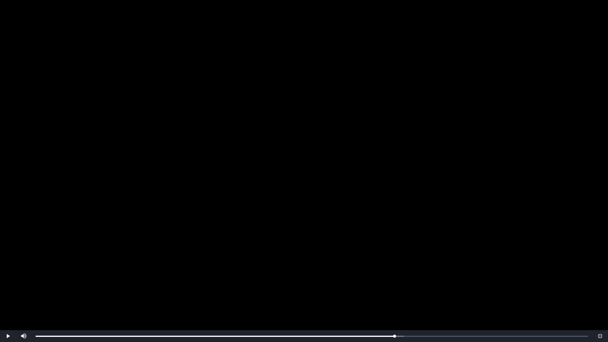
click at [404, 275] on video "Video Player" at bounding box center [304, 171] width 608 height 342
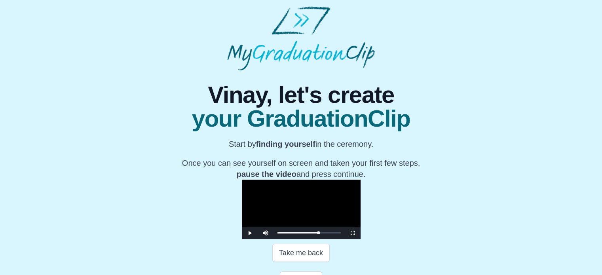
scroll to position [154, 0]
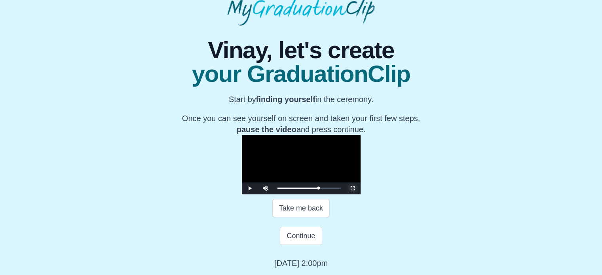
click at [353, 188] on span "Video Player" at bounding box center [353, 188] width 0 height 0
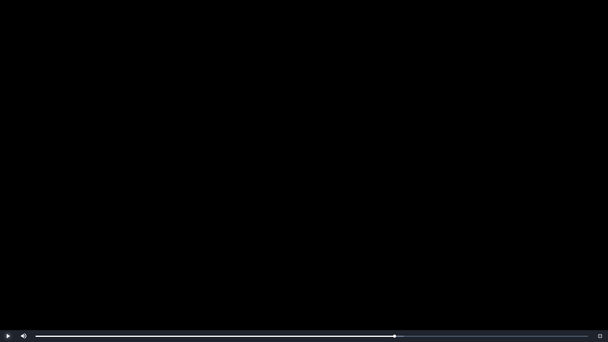
click at [8, 275] on span "Video Player" at bounding box center [8, 336] width 0 height 0
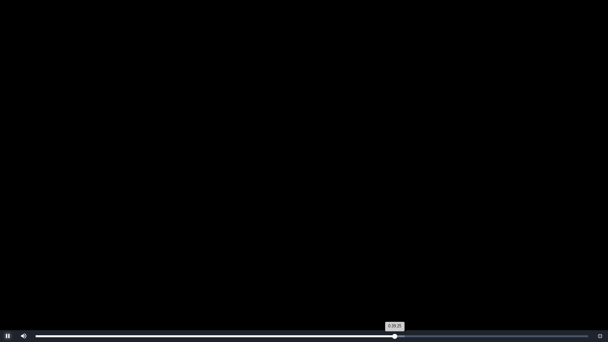
click at [395, 275] on div "0:39:25 Progress : 0%" at bounding box center [215, 336] width 359 height 2
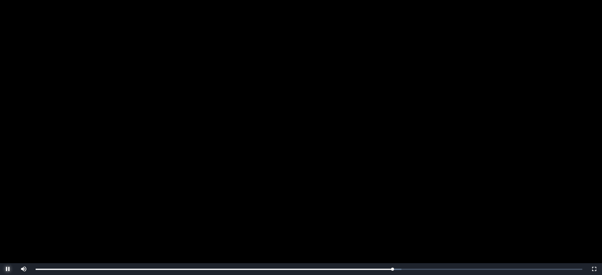
scroll to position [154, 0]
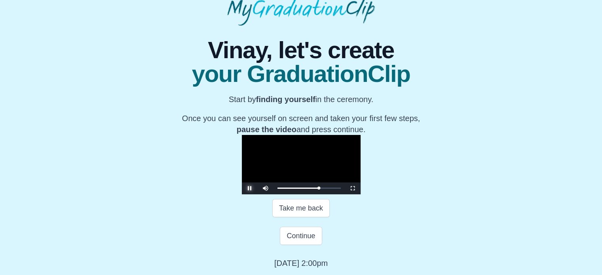
click at [250, 188] on span "Video Player" at bounding box center [250, 188] width 0 height 0
click at [309, 237] on button "Continue" at bounding box center [301, 236] width 42 height 18
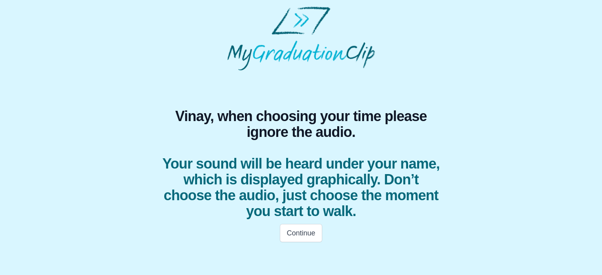
scroll to position [0, 0]
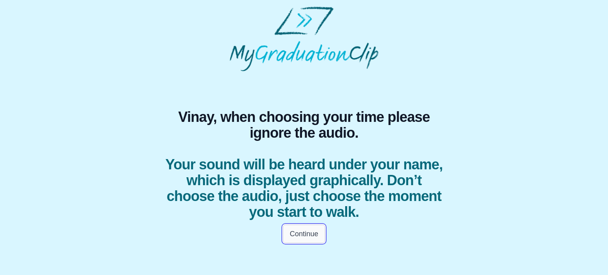
click at [302, 240] on button "Continue" at bounding box center [304, 234] width 42 height 18
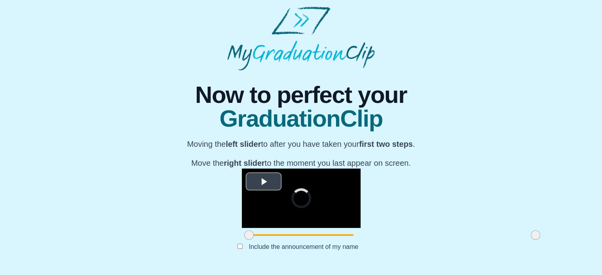
scroll to position [108, 0]
click at [264, 181] on span "Video Player" at bounding box center [264, 181] width 0 height 0
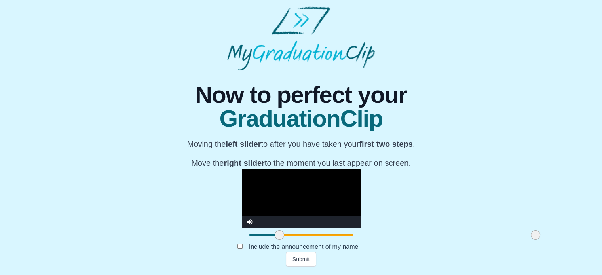
drag, startPoint x: 160, startPoint y: 238, endPoint x: 190, endPoint y: 248, distance: 32.2
click at [190, 248] on div "**********" at bounding box center [300, 168] width 301 height 196
drag, startPoint x: 189, startPoint y: 237, endPoint x: 199, endPoint y: 239, distance: 10.9
click at [285, 239] on span at bounding box center [289, 234] width 9 height 9
drag, startPoint x: 445, startPoint y: 240, endPoint x: 459, endPoint y: 243, distance: 14.2
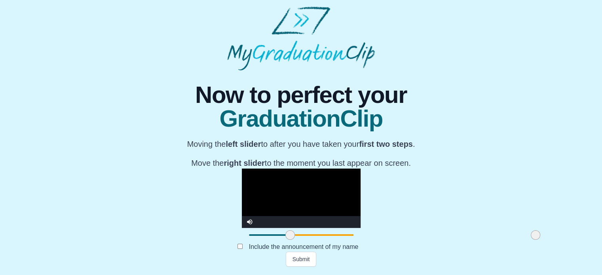
click at [459, 243] on div "**********" at bounding box center [300, 168] width 589 height 196
click at [305, 260] on button "Submit" at bounding box center [301, 259] width 31 height 15
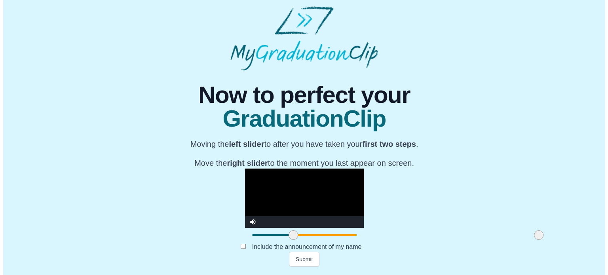
scroll to position [0, 0]
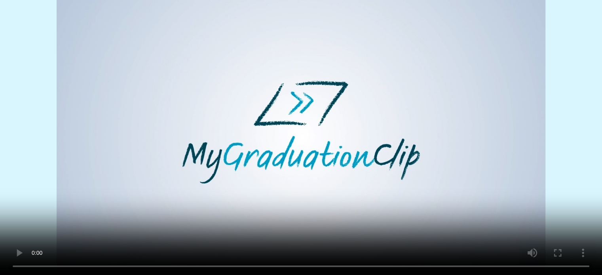
scroll to position [101, 0]
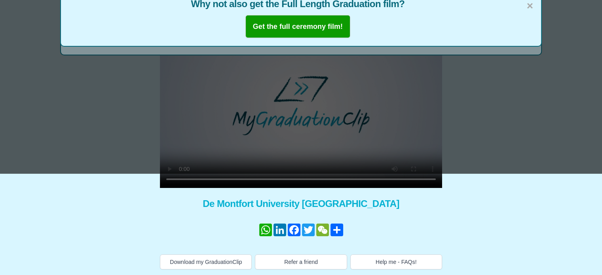
click at [167, 166] on div "× Why not also get the Full Length Graduation film? Get the full ceremony film!" at bounding box center [301, 36] width 602 height 275
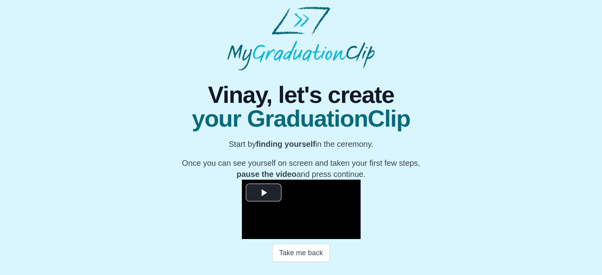
scroll to position [127, 0]
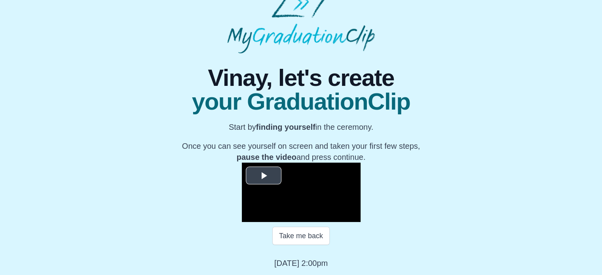
click at [242, 163] on video "Video Player" at bounding box center [301, 192] width 119 height 59
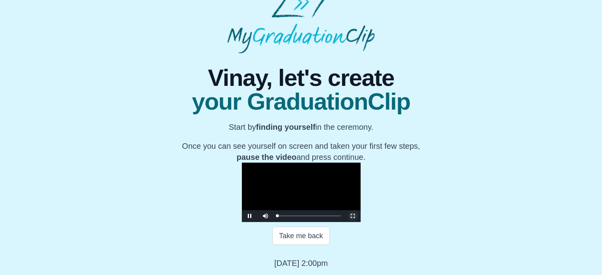
click at [353, 216] on span "Video Player" at bounding box center [353, 216] width 0 height 0
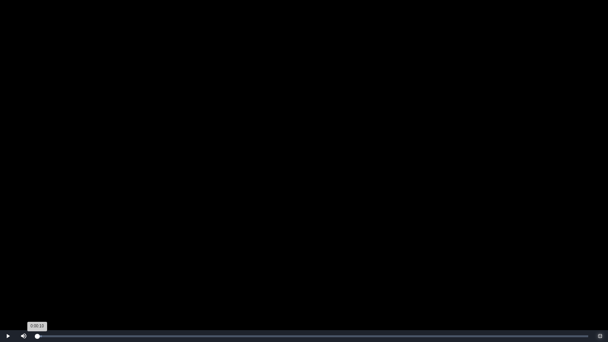
click at [37, 275] on div "0:00:10 Progress : 0%" at bounding box center [37, 336] width 2 height 2
click at [51, 275] on div "Loaded : 0% 0:00:44 0:00:10 Progress : 0%" at bounding box center [312, 336] width 552 height 2
click at [58, 275] on div "0:02:28" at bounding box center [58, 336] width 0 height 2
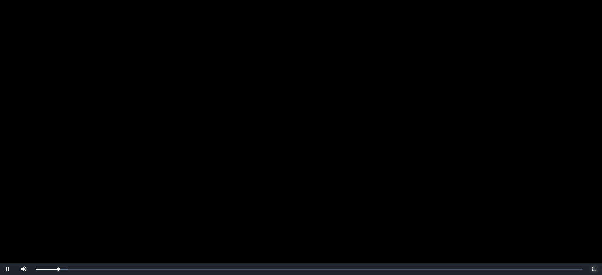
scroll to position [139, 0]
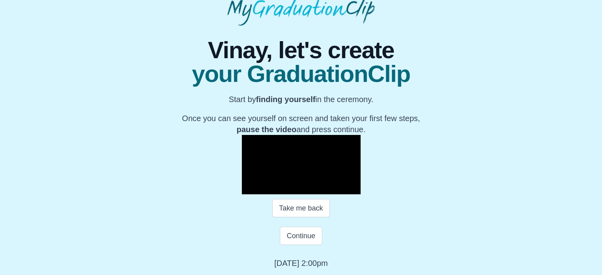
drag, startPoint x: 341, startPoint y: 126, endPoint x: 266, endPoint y: 178, distance: 91.9
click at [266, 178] on video "Video Player" at bounding box center [301, 164] width 119 height 59
click at [353, 188] on span "Video Player" at bounding box center [353, 188] width 0 height 0
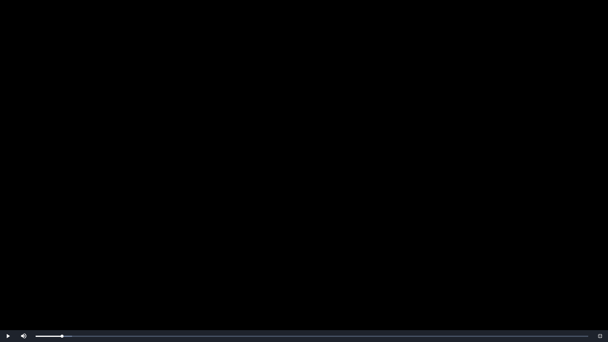
click at [231, 213] on video "Video Player" at bounding box center [304, 171] width 608 height 342
click at [63, 275] on div "0:02:56 Progress : 0%" at bounding box center [49, 336] width 27 height 2
click at [68, 275] on div "Loaded : 0% 0:03:23 0:03:10 Progress : 0%" at bounding box center [312, 336] width 560 height 12
click at [68, 275] on div "0:03:34 Progress : 0%" at bounding box center [52, 336] width 32 height 2
click at [72, 275] on div "Loaded : 0% 0:03:44 0:03:33 Progress : 0%" at bounding box center [312, 336] width 552 height 2
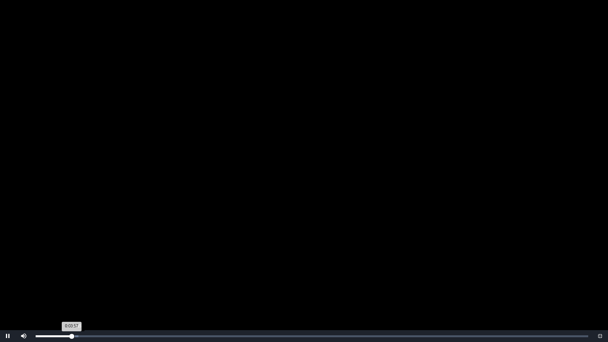
click at [75, 275] on div "Loaded : 0% 0:04:15 0:03:57 Progress : 0%" at bounding box center [312, 336] width 560 height 12
click at [80, 275] on div "Loaded : 0% 0:04:33 0:04:18 Progress : 0%" at bounding box center [312, 336] width 552 height 2
click at [84, 275] on div "Loaded : 0% 0:04:54 0:04:54 Progress : 0%" at bounding box center [312, 336] width 560 height 12
click at [89, 275] on div "Loaded : 0% 0:05:41 0:05:18 Progress : 0%" at bounding box center [312, 336] width 552 height 2
click at [94, 275] on div "0:06:23" at bounding box center [94, 336] width 0 height 2
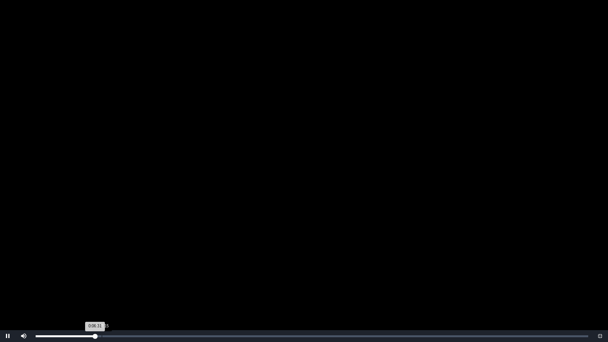
click at [102, 275] on div "0:07:15" at bounding box center [102, 336] width 0 height 2
click at [106, 275] on div "Loaded : 0% 0:07:36 0:07:20 Progress : 0%" at bounding box center [312, 336] width 552 height 2
click at [114, 275] on div "Loaded : 0% 0:08:36 0:08:36 Progress : 0%" at bounding box center [312, 336] width 560 height 12
click at [121, 275] on div "Loaded : 0% 0:09:23 0:08:36 Progress : 0%" at bounding box center [312, 336] width 560 height 12
click at [126, 275] on div "Loaded : 0% 0:09:43 0:09:23 Progress : 0%" at bounding box center [312, 336] width 560 height 12
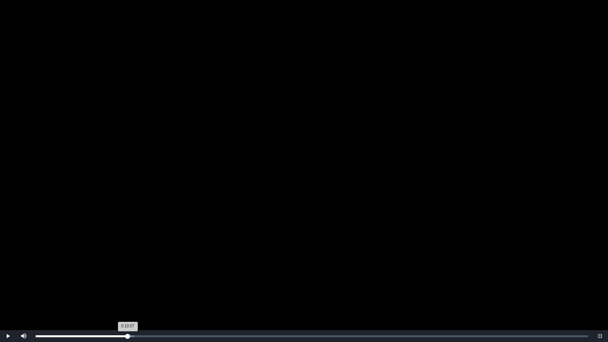
click at [128, 275] on div "0:10:07 Progress : 0%" at bounding box center [82, 336] width 92 height 2
click at [131, 275] on div "Loaded : 0% 0:10:09 0:10:07 Progress : 0%" at bounding box center [312, 336] width 552 height 2
click at [135, 275] on div "Loaded : 0% 0:10:51 0:10:51 Progress : 0%" at bounding box center [312, 336] width 552 height 2
click at [141, 275] on div "Loaded : 0% 0:11:33 0:10:52 Progress : 0%" at bounding box center [312, 336] width 560 height 12
click at [146, 275] on div "Loaded : 0% 0:11:54 0:11:33 Progress : 0%" at bounding box center [312, 336] width 560 height 12
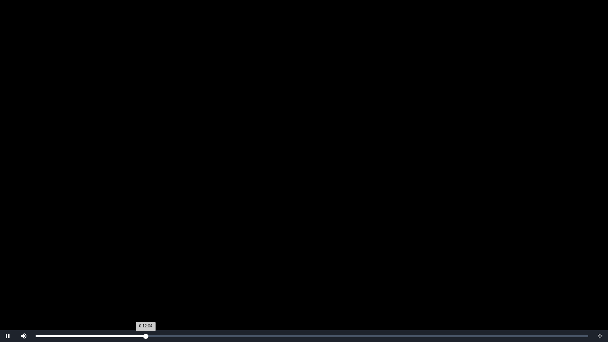
click at [147, 275] on div "Loaded : 0% 0:12:04 0:12:04 Progress : 0%" at bounding box center [312, 336] width 560 height 12
click at [148, 275] on div "Loaded : 0% 0:12:17 0:12:15 Progress : 0%" at bounding box center [312, 336] width 560 height 12
click at [152, 275] on div "Loaded : 0% 0:12:46 0:12:23 Progress : 0%" at bounding box center [312, 336] width 560 height 12
click at [155, 275] on div "Loaded : 0% 0:13:04 0:12:46 Progress : 0%" at bounding box center [312, 336] width 560 height 12
click at [157, 275] on div "Loaded : 0% 0:13:04 0:13:04 Progress : 0%" at bounding box center [312, 336] width 560 height 12
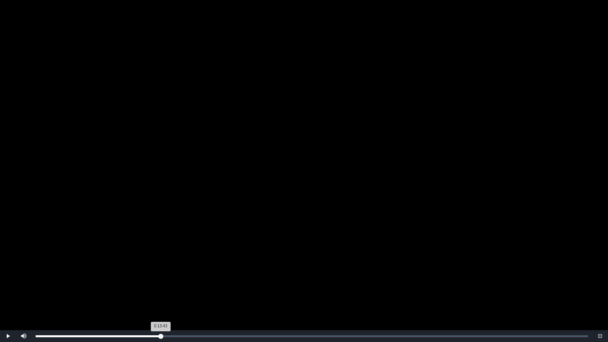
click at [161, 275] on div "Loaded : 0% 0:13:43 0:13:43 Progress : 0%" at bounding box center [312, 336] width 560 height 12
click at [166, 275] on div "Loaded : 0% 0:14:17 0:13:49 Progress : 0%" at bounding box center [312, 336] width 560 height 12
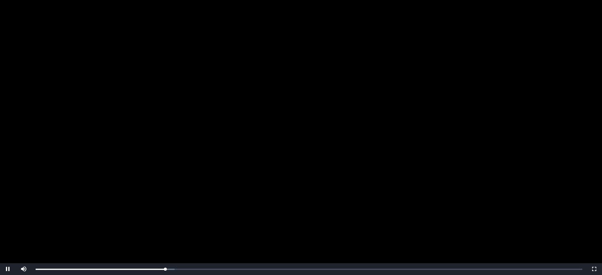
scroll to position [154, 0]
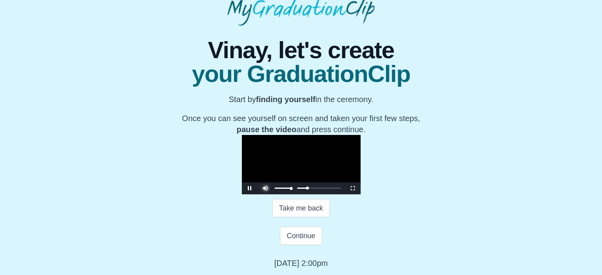
click at [266, 182] on span "Video Player" at bounding box center [266, 182] width 0 height 0
click at [250, 188] on span "Video Player" at bounding box center [250, 188] width 0 height 0
click at [353, 188] on span "Video Player" at bounding box center [353, 188] width 0 height 0
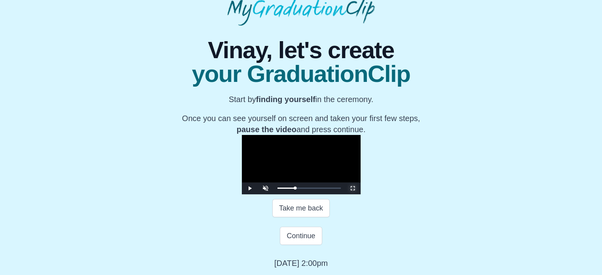
scroll to position [0, 0]
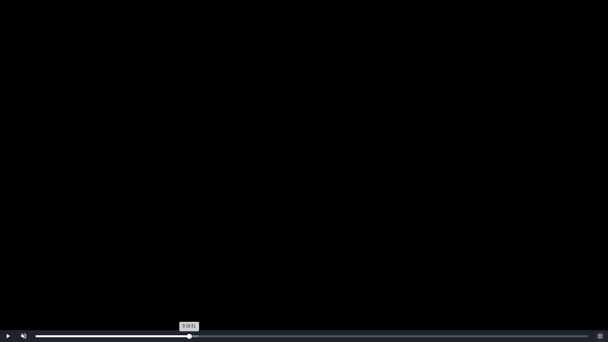
click at [189, 275] on div "0:16:51 Progress : 0%" at bounding box center [113, 336] width 154 height 2
click at [190, 275] on div "0:16:59 Progress : 0%" at bounding box center [113, 336] width 155 height 2
click at [194, 275] on div "Progress Bar" at bounding box center [194, 336] width 14 height 2
click at [190, 275] on div "Loaded : 0% 0:16:56 0:17:25 Progress : 0%" at bounding box center [312, 336] width 552 height 2
click at [8, 275] on span "Video Player" at bounding box center [8, 336] width 0 height 0
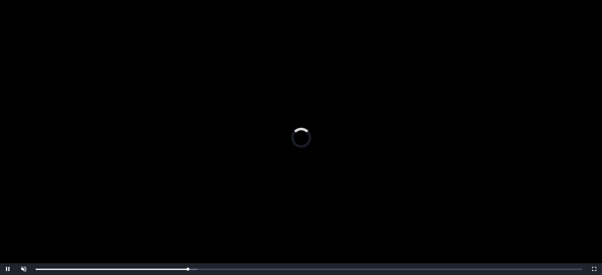
scroll to position [154, 0]
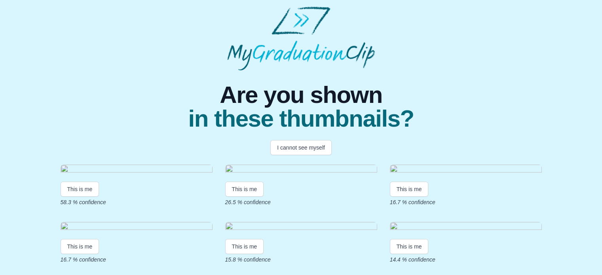
click at [458, 175] on img at bounding box center [466, 170] width 152 height 11
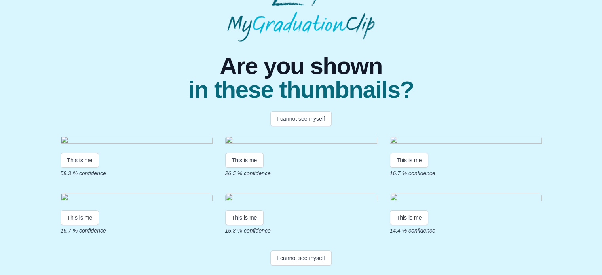
scroll to position [83, 0]
click at [417, 168] on button "This is me" at bounding box center [409, 160] width 39 height 15
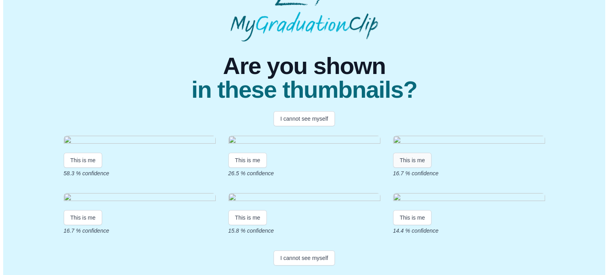
scroll to position [0, 0]
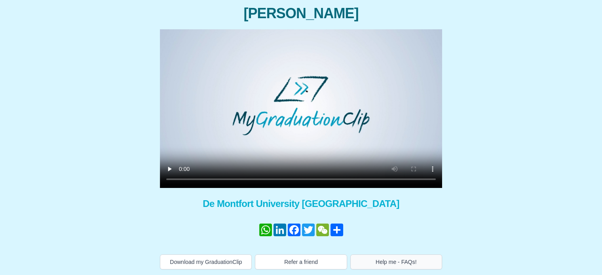
scroll to position [101, 0]
click at [331, 267] on button "Refer a friend" at bounding box center [301, 261] width 92 height 15
click at [388, 258] on button "Help me - FAQs!" at bounding box center [396, 261] width 92 height 15
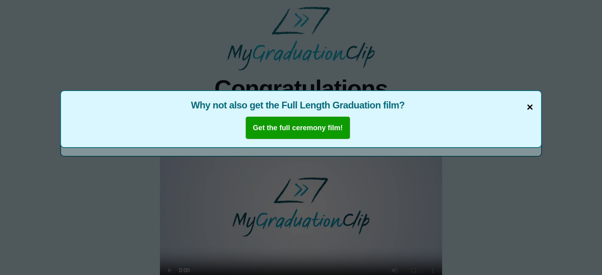
click at [530, 107] on span "×" at bounding box center [530, 107] width 6 height 17
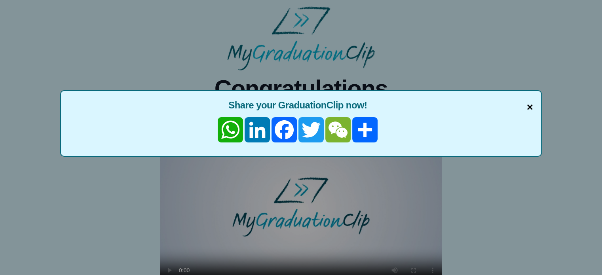
click at [530, 107] on span "×" at bounding box center [530, 107] width 6 height 17
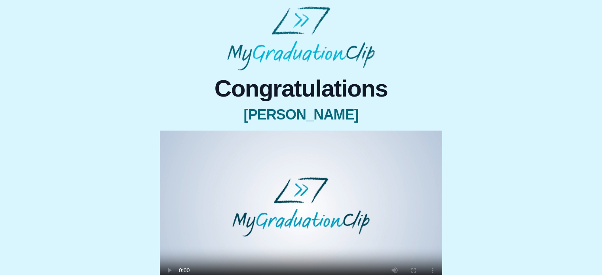
scroll to position [101, 0]
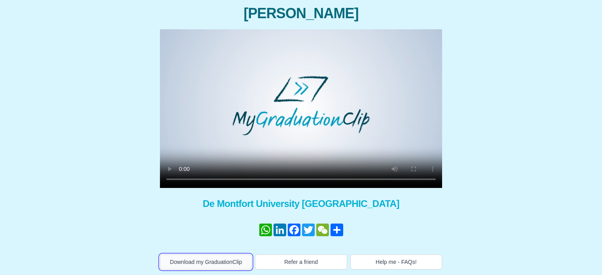
click at [228, 262] on button "Download my GraduationClip" at bounding box center [206, 261] width 92 height 15
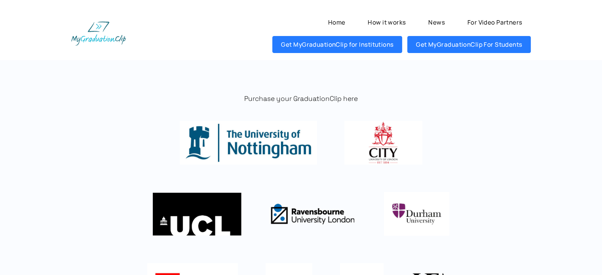
click at [262, 132] on img at bounding box center [248, 143] width 137 height 44
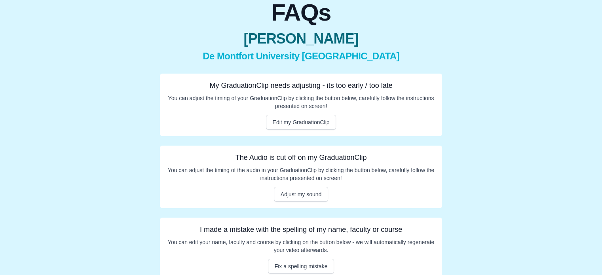
scroll to position [87, 0]
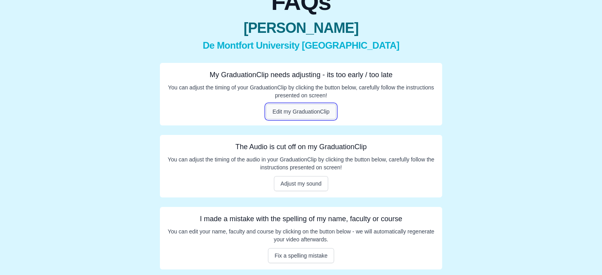
drag, startPoint x: 308, startPoint y: 108, endPoint x: 289, endPoint y: 117, distance: 21.3
drag, startPoint x: 289, startPoint y: 117, endPoint x: 281, endPoint y: 115, distance: 8.2
click at [281, 115] on button "Edit my GraduationClip" at bounding box center [301, 111] width 70 height 15
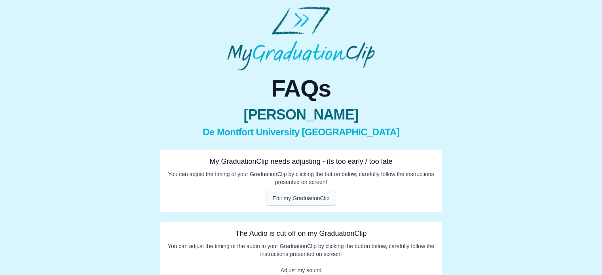
scroll to position [87, 0]
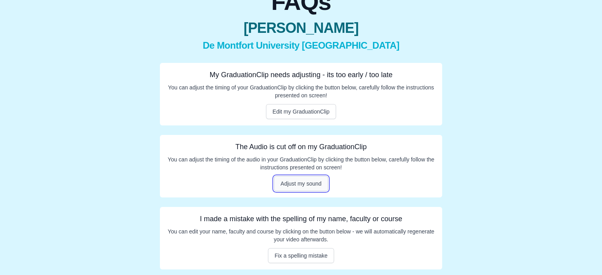
click at [303, 186] on button "Adjust my sound" at bounding box center [301, 183] width 55 height 15
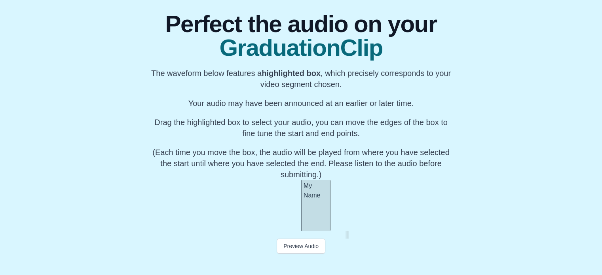
scroll to position [94, 0]
click at [311, 250] on button "Preview Audio" at bounding box center [301, 246] width 49 height 15
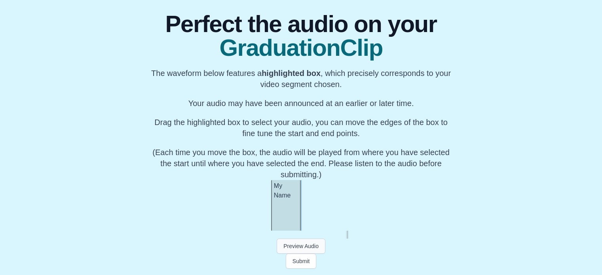
scroll to position [0, 23356]
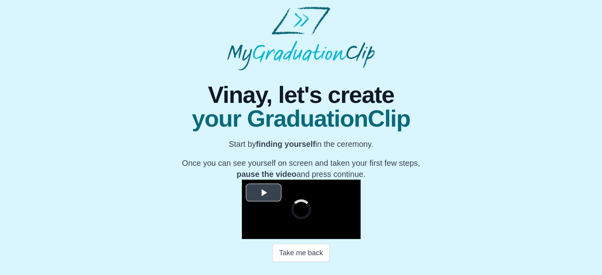
scroll to position [127, 0]
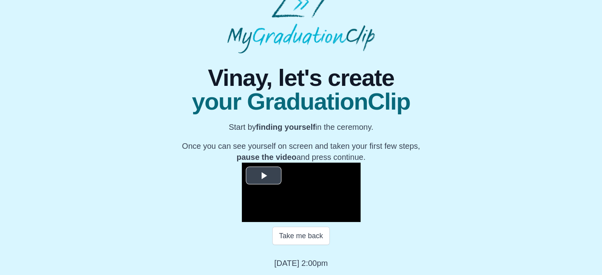
click at [264, 175] on span "Video Player" at bounding box center [264, 175] width 0 height 0
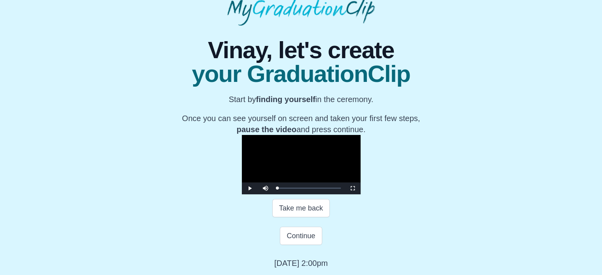
click at [254, 139] on video "Video Player" at bounding box center [301, 164] width 119 height 59
click at [332, 135] on video "Video Player" at bounding box center [301, 164] width 119 height 59
click at [250, 188] on span "Video Player" at bounding box center [250, 188] width 0 height 0
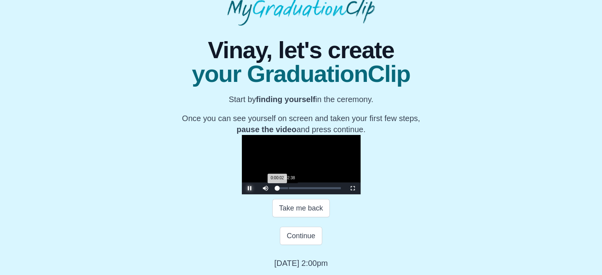
click at [273, 194] on div "Loaded : 0% 0:02:38 0:00:02 Progress : 0%" at bounding box center [308, 188] width 71 height 12
drag, startPoint x: 275, startPoint y: 66, endPoint x: 158, endPoint y: 218, distance: 192.2
click at [250, 188] on span "Video Player" at bounding box center [250, 188] width 0 height 0
drag, startPoint x: 200, startPoint y: 185, endPoint x: 448, endPoint y: 261, distance: 259.1
click at [353, 188] on span "Video Player" at bounding box center [353, 188] width 0 height 0
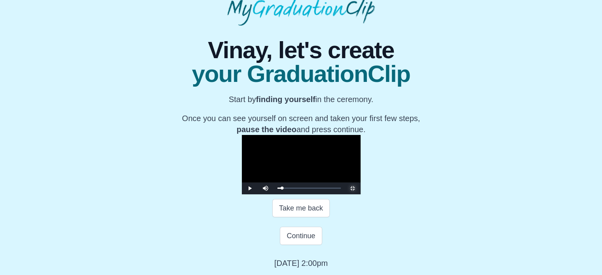
scroll to position [0, 0]
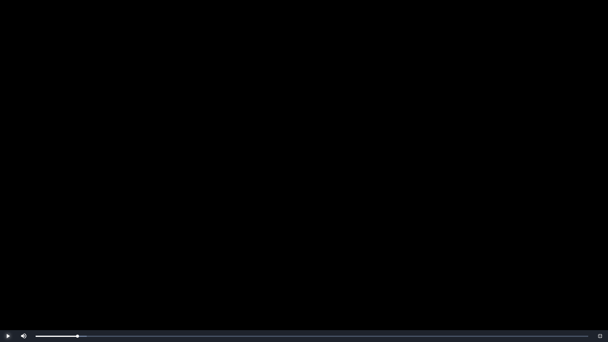
click at [8, 275] on span "Video Player" at bounding box center [8, 336] width 0 height 0
click at [122, 275] on div "0:09:28" at bounding box center [122, 336] width 0 height 2
click at [146, 275] on div "Loaded : 0% 0:12:07 0:12:07 Progress : 0%" at bounding box center [312, 336] width 560 height 12
click at [158, 275] on div "Loaded : 0% 0:13:15 0:12:07 Progress : 0%" at bounding box center [312, 336] width 560 height 12
click at [169, 275] on div "Loaded : 0% 0:14:38 0:13:25 Progress : 0%" at bounding box center [312, 336] width 560 height 12
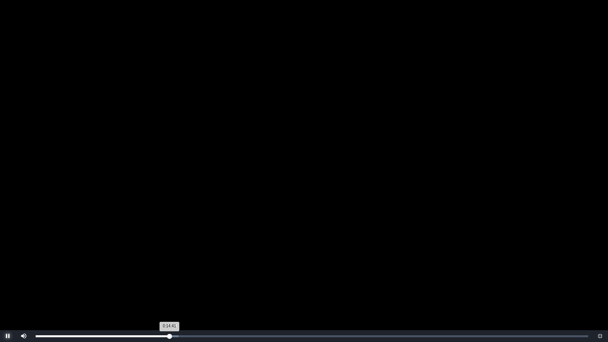
click at [174, 275] on div "Loaded : 0% 0:14:43 0:14:41 Progress : 0%" at bounding box center [312, 336] width 552 height 2
click at [177, 275] on div "Loaded : 0% 0:15:33 0:15:33 Progress : 0%" at bounding box center [312, 336] width 552 height 2
click at [177, 275] on div "0:15:33 Progress : 0%" at bounding box center [107, 336] width 142 height 2
click at [178, 275] on div "0:15:41 Progress : 0%" at bounding box center [107, 336] width 143 height 2
click at [185, 275] on div "Loaded : 0% 0:16:09 0:15:49 Progress : 0%" at bounding box center [312, 336] width 552 height 2
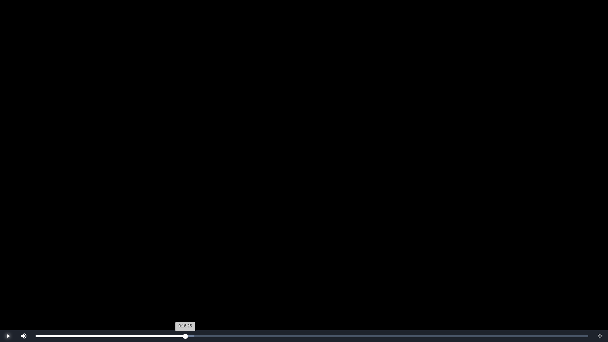
click at [185, 275] on div "0:16:25 Progress : 0%" at bounding box center [111, 336] width 150 height 2
click at [190, 275] on div "Loaded : 0% 0:16:54 0:16:54 Progress : 0%" at bounding box center [312, 336] width 552 height 2
click at [193, 275] on div "Loaded : 0% 0:17:14 0:17:14 Progress : 0%" at bounding box center [312, 336] width 552 height 2
click at [197, 275] on div "Loaded : 0% 0:17:27 0:17:15 Progress : 0%" at bounding box center [312, 336] width 560 height 12
click at [197, 275] on div "0:17:46 Progress : 0%" at bounding box center [117, 336] width 162 height 2
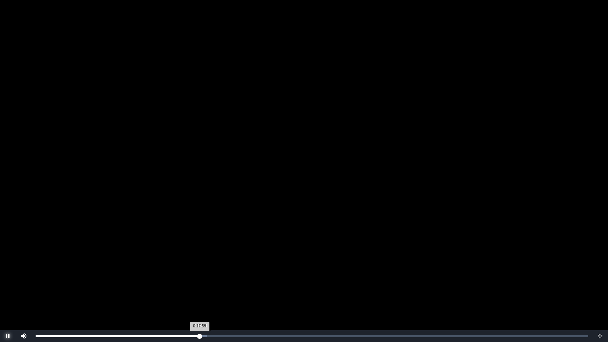
click at [205, 275] on div "Loaded : 0% 0:18:04 0:17:59 Progress : 0%" at bounding box center [312, 336] width 560 height 12
click at [209, 275] on div "Loaded : 0% 0:18:59 0:19:01 Progress : 0%" at bounding box center [312, 336] width 552 height 2
click at [210, 275] on div "0:19:06" at bounding box center [210, 336] width 0 height 2
click at [213, 275] on div "0:19:30 Progress : 0%" at bounding box center [125, 336] width 178 height 2
click at [218, 275] on div "Loaded : 0% 0:19:48 0:19:46 Progress : 0%" at bounding box center [312, 336] width 552 height 2
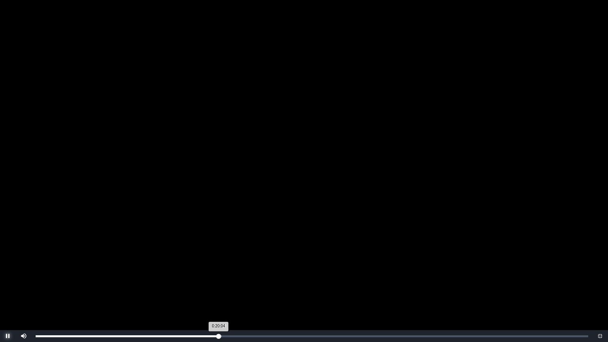
click at [222, 275] on div "Loaded : 0% 0:20:09 0:20:04 Progress : 0%" at bounding box center [312, 336] width 552 height 2
click at [222, 275] on div "0:20:30 Progress : 0%" at bounding box center [129, 336] width 187 height 2
click at [222, 275] on div "0:20:40 Progress : 0%" at bounding box center [129, 336] width 187 height 2
click at [241, 275] on video "Video Player" at bounding box center [304, 171] width 608 height 342
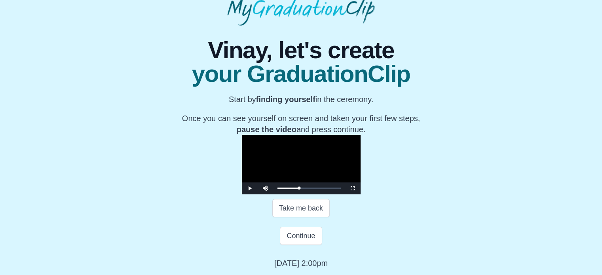
scroll to position [146, 0]
click at [297, 217] on button "Take me back" at bounding box center [300, 208] width 57 height 18
click at [298, 212] on button "Take me back" at bounding box center [300, 208] width 57 height 18
click at [303, 213] on button "Take me back" at bounding box center [300, 208] width 57 height 18
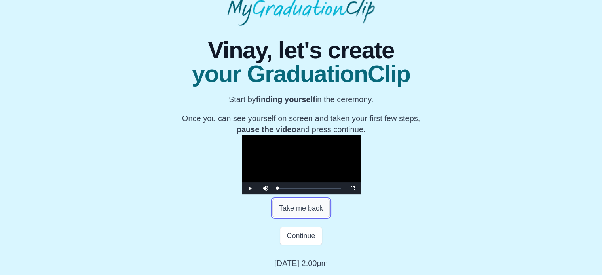
click at [303, 213] on button "Take me back" at bounding box center [300, 208] width 57 height 18
click at [273, 194] on div "Loaded : 0% 0:20:26 0:00:00 Progress : 0%" at bounding box center [308, 188] width 71 height 12
click at [302, 209] on button "Take me back" at bounding box center [300, 208] width 57 height 18
click at [250, 188] on span "Video Player" at bounding box center [250, 188] width 0 height 0
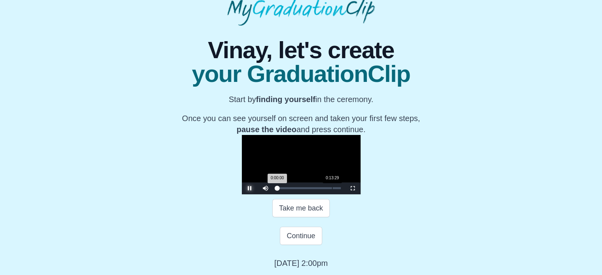
click at [273, 194] on div "Loaded : 0% 0:13:29 0:00:00 Progress : 0%" at bounding box center [308, 188] width 71 height 12
click at [353, 188] on span "Video Player" at bounding box center [353, 188] width 0 height 0
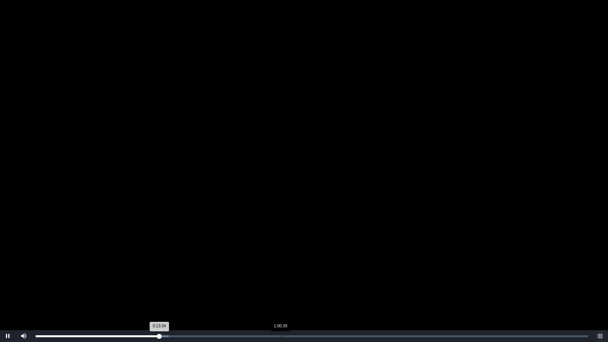
click at [183, 275] on div "Loaded : 0% 1:00:39 0:13:34 Progress : 0%" at bounding box center [312, 336] width 560 height 12
click at [194, 275] on div "Loaded : 0% 0:16:30 0:16:12 Progress : 0%" at bounding box center [312, 336] width 560 height 12
click at [200, 275] on div "Loaded : 0% 0:17:46 0:17:23 Progress : 0%" at bounding box center [312, 336] width 560 height 12
click at [211, 275] on div "Loaded : 0% 0:19:12 0:18:02 Progress : 0%" at bounding box center [312, 336] width 552 height 2
click at [220, 275] on div "Loaded : 0% 0:19:19 0:19:12 Progress : 0%" at bounding box center [312, 336] width 552 height 2
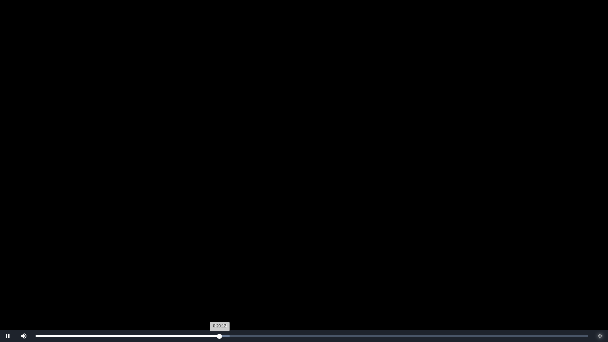
click at [230, 275] on div "Loaded : 0% 0:20:14 0:20:12 Progress : 0%" at bounding box center [312, 336] width 560 height 12
click at [236, 275] on div "Loaded : 0% 0:21:51 0:21:17 Progress : 0%" at bounding box center [312, 336] width 560 height 12
click at [239, 275] on div "Loaded : 0% 0:22:17 0:22:01 Progress : 0%" at bounding box center [312, 336] width 560 height 12
click at [239, 275] on div "0:22:20 Progress : 0%" at bounding box center [137, 336] width 203 height 2
click at [247, 275] on div "Loaded : 0% 0:23:04 0:23:09 Progress : 0%" at bounding box center [312, 336] width 560 height 12
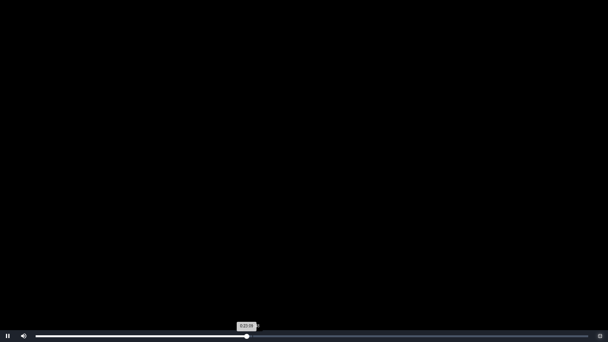
click at [254, 275] on div "Loaded : 0% 0:23:48 0:23:09 Progress : 0%" at bounding box center [312, 336] width 552 height 2
click at [258, 275] on div "0:24:24" at bounding box center [258, 336] width 0 height 2
click at [262, 275] on div "Loaded : 0% 0:24:40 0:24:25 Progress : 0%" at bounding box center [312, 336] width 552 height 2
click at [269, 275] on div "Loaded : 0% 0:25:37 0:24:54 Progress : 0%" at bounding box center [312, 336] width 552 height 2
click at [275, 275] on div "Loaded : 0% 0:26:17 0:25:40 Progress : 0%" at bounding box center [312, 336] width 552 height 2
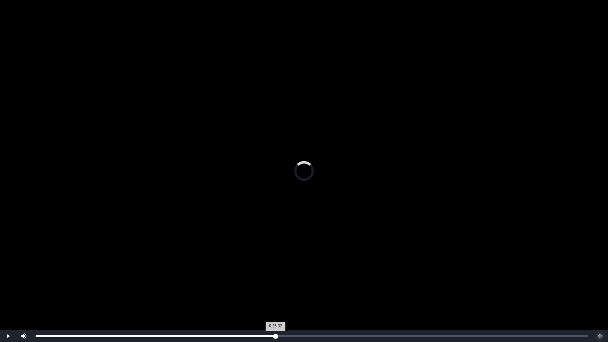
click at [275, 275] on div "0:26:32 Progress : 0%" at bounding box center [156, 336] width 240 height 2
click at [281, 275] on div "Loaded : 0% 0:26:56 0:26:33 Progress : 0%" at bounding box center [312, 336] width 560 height 12
click at [281, 275] on div "0:26:58 Progress : 0%" at bounding box center [159, 336] width 246 height 2
click at [289, 275] on div "Loaded : 0% 0:27:43 0:27:48 Progress : 0%" at bounding box center [312, 336] width 560 height 12
click at [295, 275] on div "Loaded : 0% 0:28:30 0:27:48 Progress : 0%" at bounding box center [312, 336] width 560 height 12
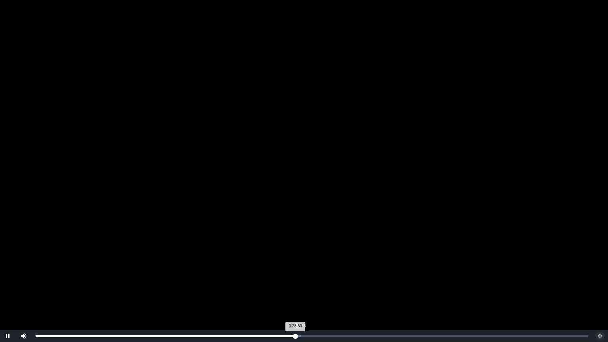
click at [300, 275] on div "Loaded : 0% 0:28:53 0:28:30 Progress : 0%" at bounding box center [312, 336] width 560 height 12
click at [305, 275] on div "Loaded : 0% 0:29:11 0:29:01 Progress : 0%" at bounding box center [312, 336] width 560 height 12
click at [305, 275] on div "0:29:32 Progress : 0%" at bounding box center [170, 336] width 269 height 2
click at [306, 275] on div "0:29:43 Progress : 0%" at bounding box center [171, 336] width 271 height 2
drag, startPoint x: 311, startPoint y: 338, endPoint x: 304, endPoint y: 337, distance: 6.8
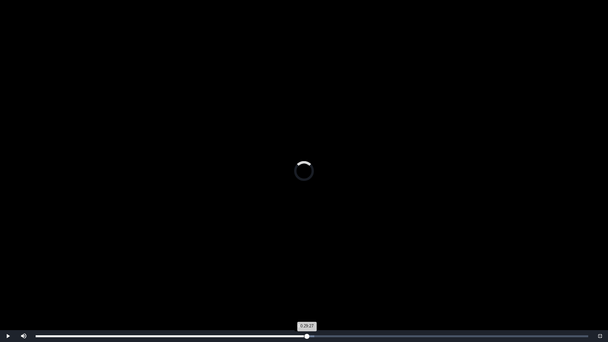
click at [304, 275] on div "0:29:27 Progress : 0%" at bounding box center [171, 336] width 271 height 2
click at [308, 275] on div "Loaded : 0% 0:29:56 0:29:56 Progress : 0%" at bounding box center [312, 336] width 552 height 2
click at [308, 275] on div "0:29:56 Progress : 0%" at bounding box center [172, 336] width 273 height 2
click at [311, 275] on div "0:30:14 Progress : 0%" at bounding box center [173, 336] width 275 height 2
click at [315, 275] on div "Loaded : 0% 0:30:37 0:30:14 Progress : 0%" at bounding box center [312, 336] width 552 height 2
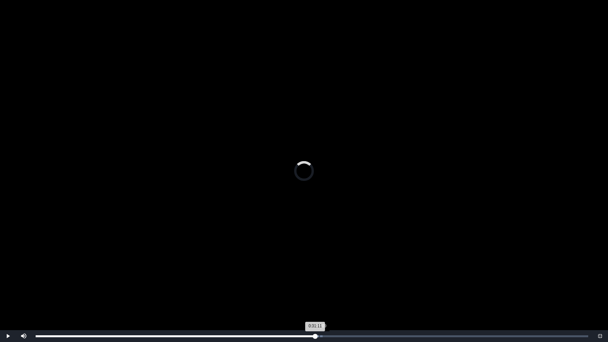
click at [320, 275] on div "Loaded : 0% 0:31:09 0:31:11 Progress : 0%" at bounding box center [312, 336] width 552 height 2
click at [324, 275] on div "Loaded : 0% 0:31:40 0:31:13 Progress : 0%" at bounding box center [312, 336] width 560 height 12
click at [325, 275] on div "0:31:45 Progress : 0%" at bounding box center [180, 336] width 289 height 2
click at [324, 275] on div "Loaded : 0% 0:31:45 0:32:01 Progress : 0%" at bounding box center [312, 336] width 560 height 12
click at [329, 275] on div "Progress Bar" at bounding box center [330, 336] width 14 height 2
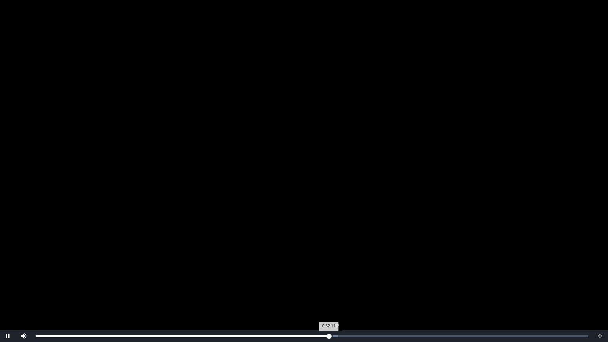
click at [334, 275] on div "Loaded : 0% 0:32:32 0:32:11 Progress : 0%" at bounding box center [312, 336] width 560 height 12
click at [340, 275] on div "Loaded : 0% 0:33:06 0:32:48 Progress : 0%" at bounding box center [312, 336] width 560 height 12
click at [344, 275] on div "Loaded : 0% 0:33:53 0:33:53 Progress : 0%" at bounding box center [312, 336] width 560 height 12
click at [340, 275] on div "Loaded : 0% 0:33:21 0:33:53 Progress : 0%" at bounding box center [312, 336] width 560 height 12
click at [334, 275] on div "0:32:42 Progress : 0%" at bounding box center [188, 336] width 304 height 2
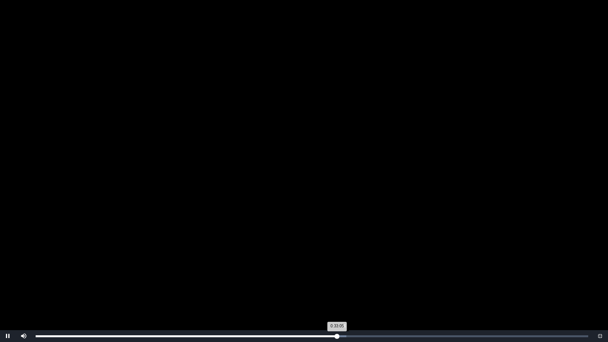
click at [337, 275] on div "0:33:05 Progress : 0%" at bounding box center [187, 336] width 302 height 2
click at [338, 275] on div "0:33:11 Progress : 0%" at bounding box center [188, 336] width 304 height 2
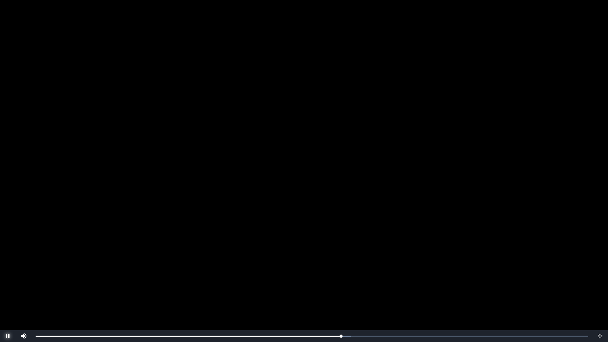
click at [8, 275] on span "Video Player" at bounding box center [8, 336] width 0 height 0
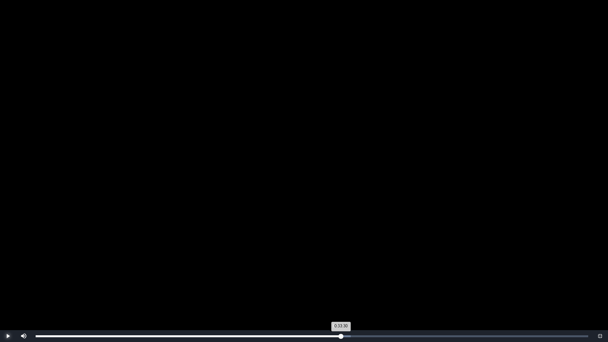
click at [339, 275] on div "0:33:30 Progress : 0%" at bounding box center [188, 336] width 305 height 2
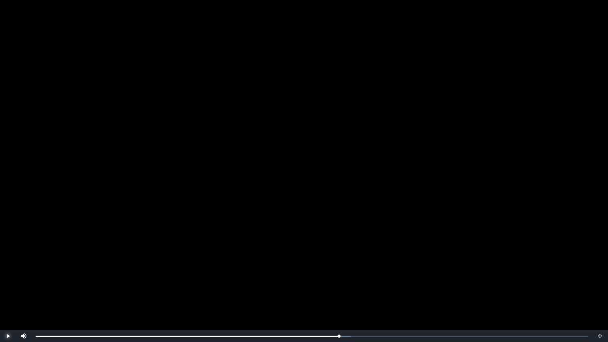
click at [0, 275] on button "Play" at bounding box center [8, 336] width 16 height 12
click at [0, 275] on button "Pause" at bounding box center [8, 336] width 16 height 12
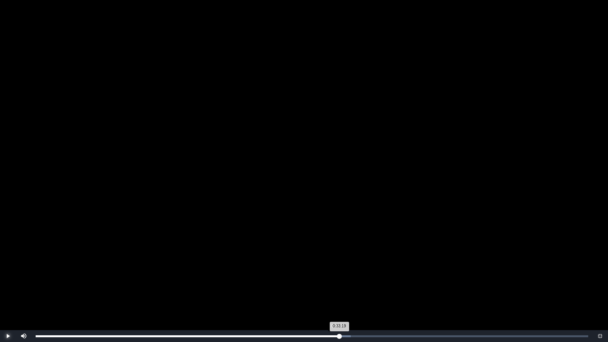
click at [338, 275] on div "0:33:19 Progress : 0%" at bounding box center [188, 336] width 304 height 2
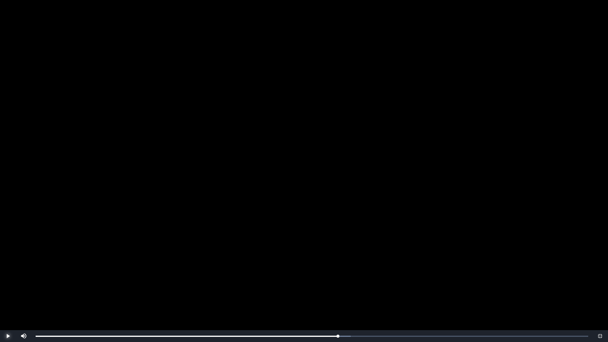
click at [0, 275] on button "Play" at bounding box center [8, 336] width 16 height 12
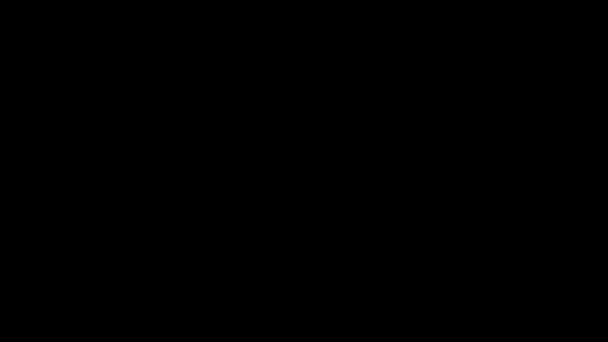
click at [0, 275] on button "Pause" at bounding box center [8, 336] width 16 height 12
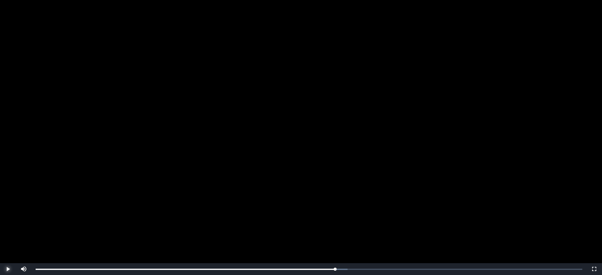
scroll to position [119, 0]
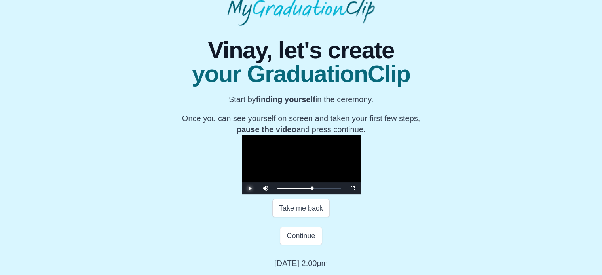
click at [242, 182] on button "Play" at bounding box center [250, 188] width 16 height 12
click at [353, 188] on span "Video Player" at bounding box center [353, 188] width 0 height 0
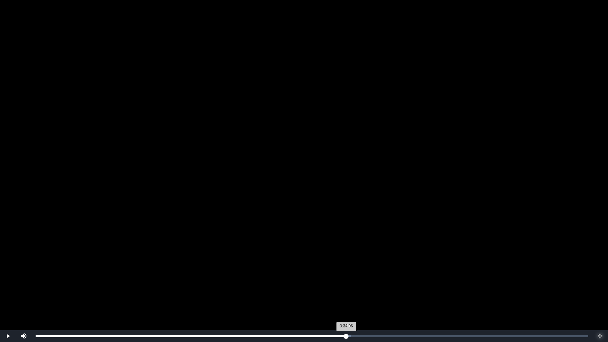
click at [346, 275] on div "Loaded : 0% 0:34:06 0:34:06 Progress : 0%" at bounding box center [312, 336] width 552 height 2
click at [352, 275] on div "Loaded : 0% 0:34:45 0:34:45 Progress : 0%" at bounding box center [312, 336] width 552 height 2
click at [352, 275] on div "0:34:45 Progress : 0%" at bounding box center [194, 336] width 317 height 2
click at [360, 275] on div "Loaded : 0% 0:35:40 0:34:56 Progress : 0%" at bounding box center [312, 336] width 560 height 12
click at [366, 275] on div "Loaded : 0% 0:36:19 0:36:19 Progress : 0%" at bounding box center [312, 336] width 552 height 2
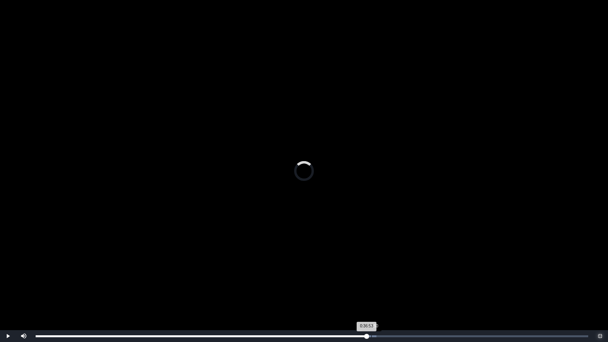
click at [372, 275] on div "Loaded : 0% 0:36:50 0:36:53 Progress : 0%" at bounding box center [312, 336] width 552 height 2
click at [371, 275] on div "0:36:53 Progress : 0%" at bounding box center [204, 336] width 336 height 2
click at [371, 275] on div "0:36:51 Progress : 0%" at bounding box center [204, 336] width 336 height 2
click at [368, 275] on div "0:36:29 Progress : 0%" at bounding box center [202, 336] width 332 height 2
click at [373, 275] on div "Loaded : 0% 0:37:00 0:37:00 Progress : 0%" at bounding box center [312, 336] width 552 height 2
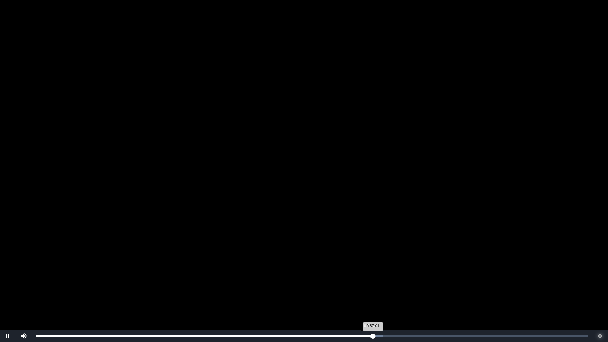
click at [369, 275] on div "Loaded : 0% 0:36:42 0:37:01 Progress : 0%" at bounding box center [312, 336] width 552 height 2
click at [370, 275] on div "0:36:44 Progress : 0%" at bounding box center [203, 336] width 335 height 2
click at [376, 275] on div "Loaded : 0% 0:37:21 0:37:21 Progress : 0%" at bounding box center [312, 336] width 552 height 2
click at [379, 275] on div "Loaded : 0% 0:37:34 0:37:22 Progress : 0%" at bounding box center [312, 336] width 552 height 2
click at [384, 275] on div "Loaded : 0% 0:37:55 0:37:43 Progress : 0%" at bounding box center [312, 336] width 552 height 2
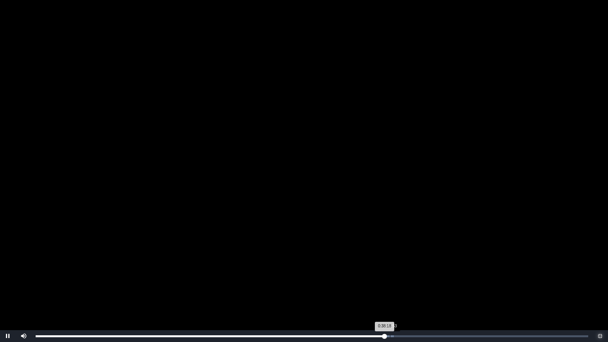
click at [391, 275] on div "Loaded : 0% 0:38:53 0:38:18 Progress : 0%" at bounding box center [312, 336] width 552 height 2
click at [395, 275] on div "Loaded : 0% 0:39:21 0:39:04 Progress : 0%" at bounding box center [312, 336] width 552 height 2
click at [399, 275] on div "Loaded : 0% 0:39:52 0:39:26 Progress : 0%" at bounding box center [312, 336] width 560 height 12
click at [399, 275] on div "0:39:53 Progress : 0%" at bounding box center [217, 336] width 363 height 2
click at [402, 275] on div "0:40:11 Progress : 0%" at bounding box center [219, 336] width 366 height 2
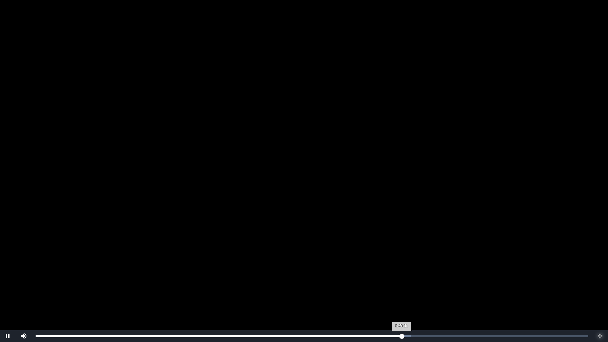
click at [402, 275] on div "0:40:11 Progress : 0%" at bounding box center [219, 336] width 366 height 2
click at [404, 275] on div "0:40:24 Progress : 0%" at bounding box center [220, 336] width 368 height 2
click at [412, 275] on div "Loaded : 0% 0:41:16 0:40:38 Progress : 0%" at bounding box center [312, 336] width 552 height 2
click at [417, 275] on div "Loaded : 0% 0:41:52 0:41:22 Progress : 0%" at bounding box center [312, 336] width 560 height 12
click at [420, 275] on div "0:42:13 Progress : 0%" at bounding box center [228, 336] width 385 height 2
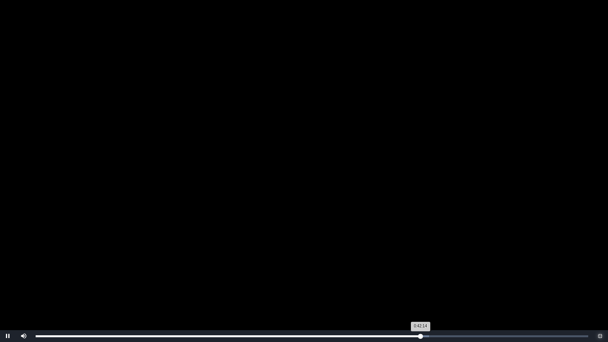
click at [420, 275] on div "0:42:14 Progress : 0%" at bounding box center [228, 336] width 385 height 2
click at [423, 275] on div "0:42:29 Progress : 0%" at bounding box center [229, 336] width 387 height 2
click at [427, 275] on div "Loaded : 0% 0:42:55 0:42:30 Progress : 0%" at bounding box center [312, 336] width 552 height 2
click at [429, 275] on div "0:43:11 Progress : 0%" at bounding box center [232, 336] width 393 height 2
click at [433, 275] on div "Loaded : 0% 0:43:37 0:43:11 Progress : 0%" at bounding box center [312, 336] width 552 height 2
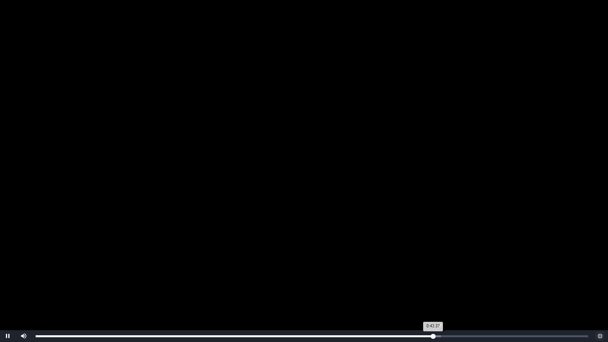
click at [433, 275] on div "0:43:37 Progress : 0%" at bounding box center [234, 336] width 397 height 2
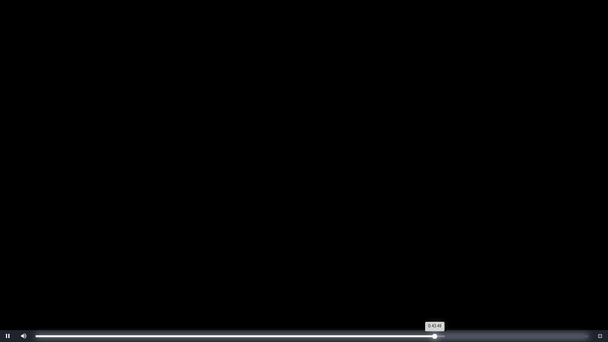
click at [434, 275] on div "0:43:49 Progress : 0%" at bounding box center [235, 336] width 399 height 2
click at [442, 275] on div "Loaded : 0% 0:44:34 0:43:43 Progress : 0%" at bounding box center [312, 336] width 560 height 12
click at [442, 275] on div "0:44:35 Progress : 0%" at bounding box center [239, 336] width 406 height 2
click at [446, 275] on div "Loaded : 0% 0:45:05 0:45:05 Progress : 0%" at bounding box center [312, 336] width 560 height 12
click at [450, 275] on div "Loaded : 0% 0:45:29 0:45:06 Progress : 0%" at bounding box center [312, 336] width 560 height 12
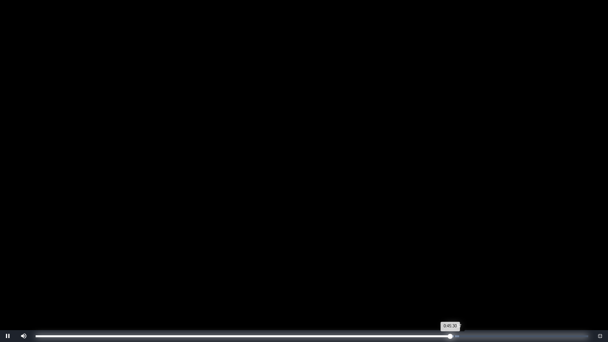
click at [454, 275] on div "Loaded : 0% 0:45:57 0:45:30 Progress : 0%" at bounding box center [312, 336] width 560 height 12
click at [457, 275] on div "Loaded : 0% 0:46:18 0:45:59 Progress : 0%" at bounding box center [312, 336] width 552 height 2
click at [458, 275] on div "0:46:22 Progress : 0%" at bounding box center [247, 336] width 422 height 2
click at [461, 275] on div "0:46:39 Progress : 0%" at bounding box center [248, 336] width 425 height 2
click at [461, 275] on div "0:46:40 Progress : 0%" at bounding box center [248, 336] width 425 height 2
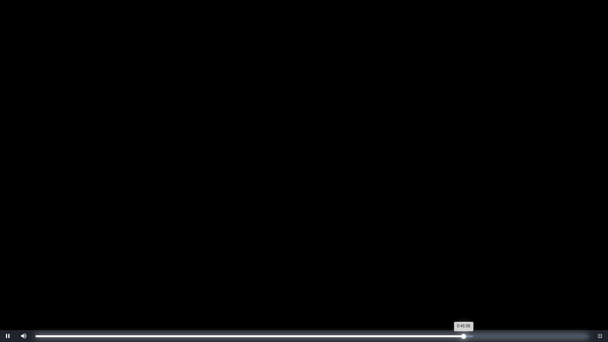
click at [463, 275] on div "0:46:58 Progress : 0%" at bounding box center [250, 336] width 428 height 2
click at [448, 275] on div "0:45:18" at bounding box center [448, 336] width 0 height 2
click at [435, 275] on div "0:43:52 Progress : 0%" at bounding box center [241, 336] width 411 height 2
click at [427, 275] on div "0:43:00" at bounding box center [427, 336] width 0 height 2
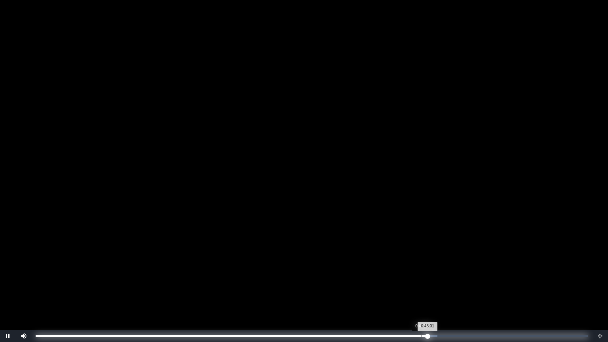
click at [421, 275] on div "0:42:21" at bounding box center [421, 336] width 0 height 2
click at [412, 275] on div "Loaded : 0% 0:41:16 0:41:16 Progress : 0%" at bounding box center [312, 336] width 552 height 2
click at [405, 275] on div "Loaded : 0% 0:40:34 0:41:17 Progress : 0%" at bounding box center [312, 336] width 552 height 2
click at [397, 275] on div "0:39:42" at bounding box center [397, 336] width 0 height 2
click at [401, 275] on div "Loaded : 0% 0:40:06 0:40:06 Progress : 0%" at bounding box center [312, 336] width 552 height 2
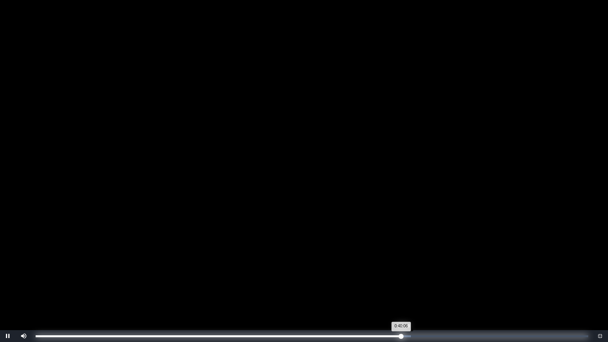
click at [401, 275] on div "0:40:06 Progress : 0%" at bounding box center [218, 336] width 365 height 2
click at [403, 275] on div "0:40:19 Progress : 0%" at bounding box center [219, 336] width 367 height 2
click at [405, 275] on div "0:40:32 Progress : 0%" at bounding box center [220, 336] width 369 height 2
click at [407, 275] on div "0:40:45 Progress : 0%" at bounding box center [221, 336] width 371 height 2
click at [412, 275] on div "Loaded : 0% 0:41:19 0:40:59 Progress : 0%" at bounding box center [312, 336] width 560 height 12
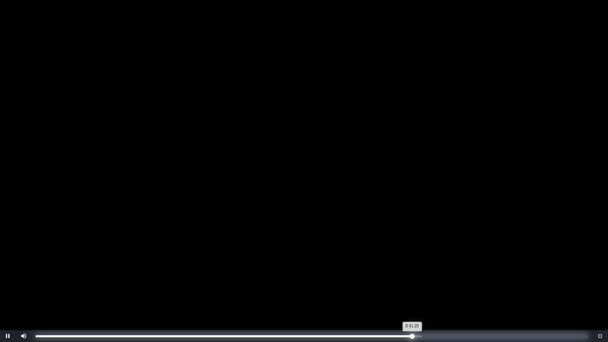
click at [412, 275] on div "0:41:20 Progress : 0%" at bounding box center [224, 336] width 377 height 2
click at [410, 275] on div "0:41:28 Progress : 0%" at bounding box center [224, 336] width 377 height 2
click at [422, 275] on div "Loaded : 0% 0:42:26 0:42:26 Progress : 0%" at bounding box center [312, 336] width 560 height 12
click at [432, 275] on div "Loaded : 0% 0:43:26 0:42:27 Progress : 0%" at bounding box center [312, 336] width 560 height 12
click at [438, 275] on div "Loaded : 0% 0:44:13 0:43:29 Progress : 0%" at bounding box center [312, 336] width 560 height 12
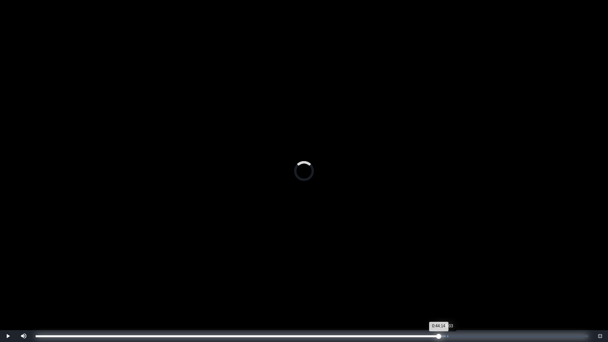
click at [446, 275] on div "Loaded : 0% 0:45:03 0:44:14 Progress : 0%" at bounding box center [312, 336] width 560 height 12
click at [461, 275] on div "Loaded : 0% 0:46:16 0:45:06 Progress : 0%" at bounding box center [312, 336] width 560 height 12
click at [472, 275] on div "Loaded : 0% 0:47:52 0:47:52 Progress : 0%" at bounding box center [312, 336] width 560 height 12
click at [492, 275] on div "Loaded : 0% 0:50:00 0:47:52 Progress : 0%" at bounding box center [312, 336] width 560 height 12
click at [499, 275] on div "Loaded : 0% 0:50:52 0:50:08 Progress : 0%" at bounding box center [312, 336] width 560 height 12
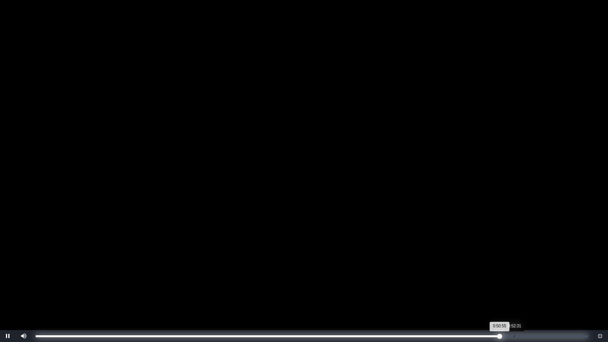
click at [518, 275] on div "Loaded : 0% 0:52:31 0:50:55 Progress : 0%" at bounding box center [312, 336] width 560 height 12
click at [530, 275] on div "Loaded : 0% 0:54:13 0:54:15 Progress : 0%" at bounding box center [312, 336] width 560 height 12
click at [546, 275] on div "Loaded : 0% 0:55:47 0:54:15 Progress : 0%" at bounding box center [312, 336] width 560 height 12
click at [556, 275] on div "Loaded : 0% 0:57:05 0:57:05 Progress : 0%" at bounding box center [312, 336] width 560 height 12
click at [563, 275] on div "Loaded : 0% 0:57:54 0:57:54 Progress : 0%" at bounding box center [312, 336] width 560 height 12
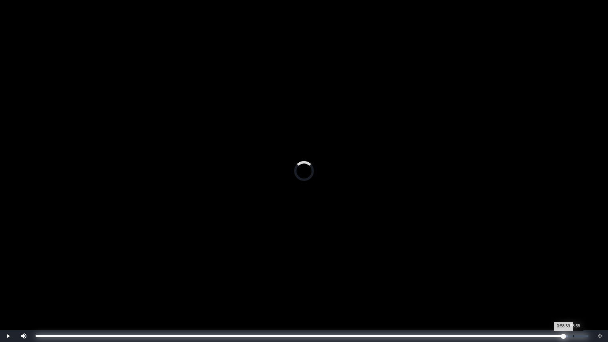
click at [573, 275] on div "0:58:59" at bounding box center [573, 336] width 0 height 2
click at [583, 275] on div "1:00:05" at bounding box center [583, 336] width 0 height 2
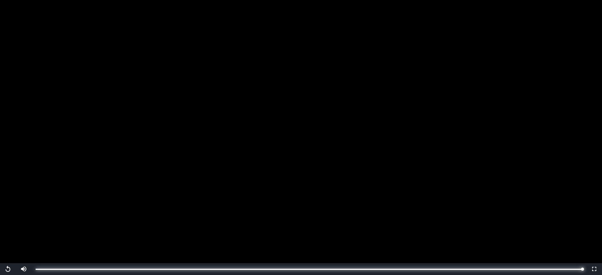
scroll to position [154, 0]
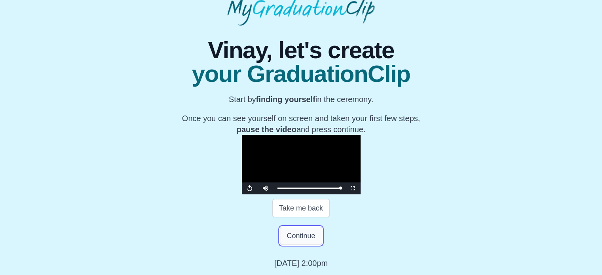
click at [299, 231] on button "Continue" at bounding box center [301, 236] width 42 height 18
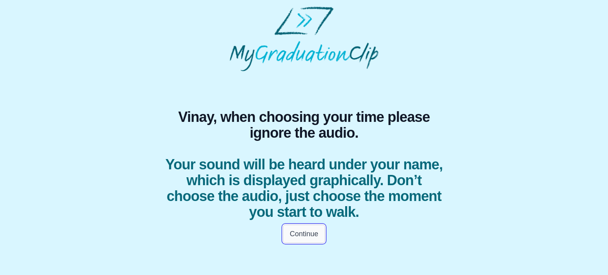
click at [303, 231] on button "Continue" at bounding box center [304, 234] width 42 height 18
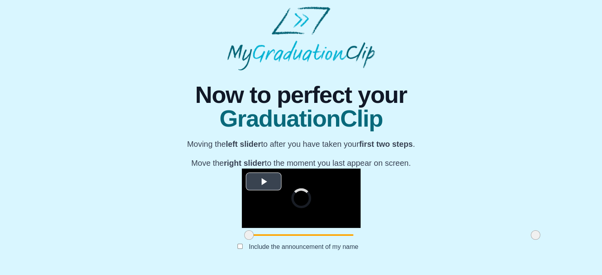
scroll to position [108, 0]
click at [278, 236] on span at bounding box center [392, 235] width 286 height 2
drag, startPoint x: 159, startPoint y: 237, endPoint x: 311, endPoint y: 232, distance: 152.0
click at [385, 232] on span at bounding box center [389, 234] width 9 height 9
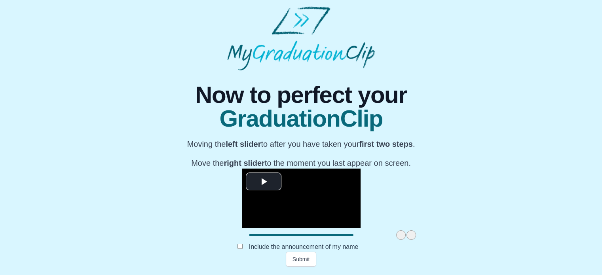
drag, startPoint x: 444, startPoint y: 235, endPoint x: 243, endPoint y: 239, distance: 200.6
click at [243, 239] on div at bounding box center [301, 235] width 119 height 14
click at [264, 181] on span "Video Player" at bounding box center [264, 181] width 0 height 0
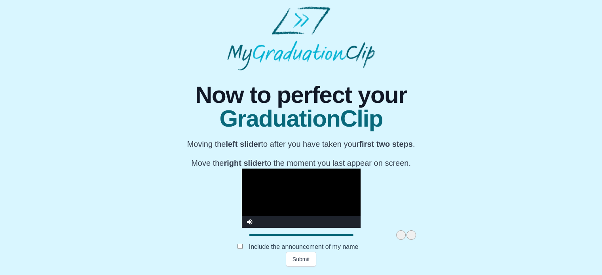
click at [406, 236] on span at bounding box center [410, 234] width 9 height 9
click at [242, 233] on div at bounding box center [301, 235] width 119 height 14
click at [242, 239] on div at bounding box center [301, 235] width 119 height 14
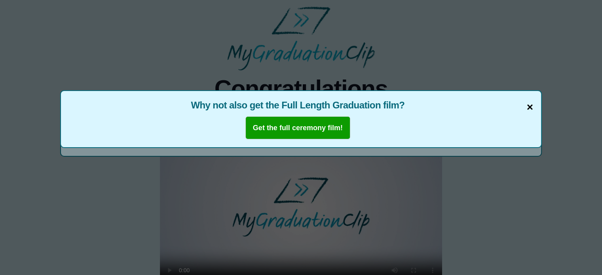
click at [529, 106] on span "×" at bounding box center [530, 107] width 6 height 17
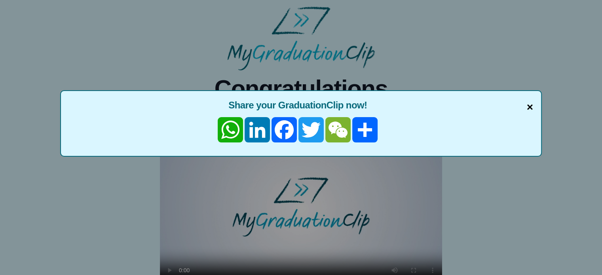
click at [529, 108] on span "×" at bounding box center [530, 107] width 6 height 17
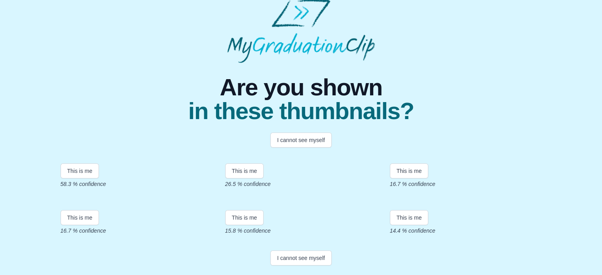
scroll to position [121, 0]
